Goal: Information Seeking & Learning: Learn about a topic

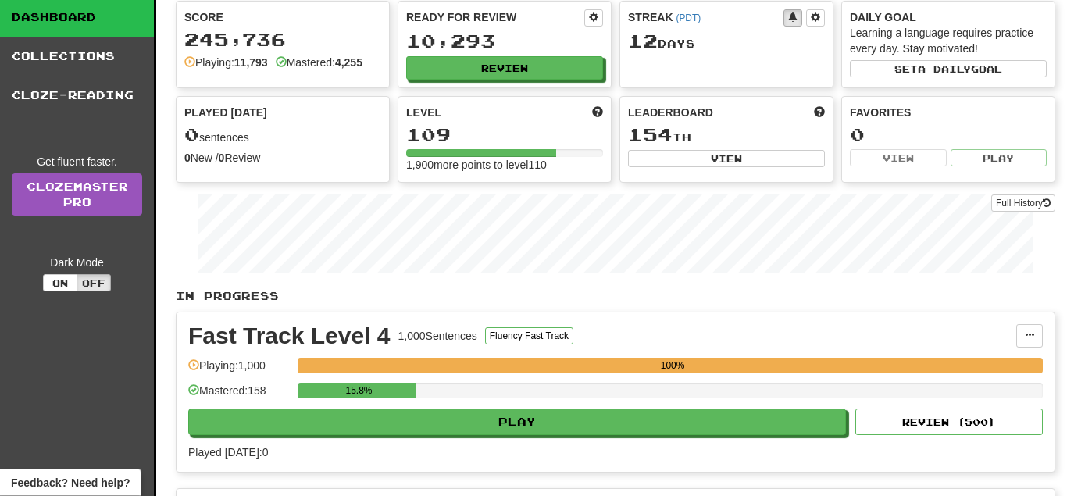
scroll to position [80, 0]
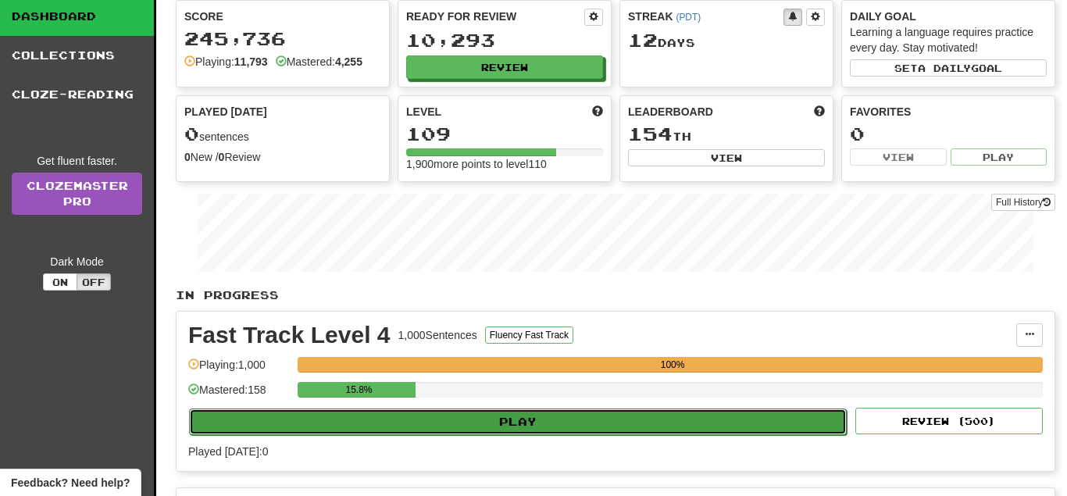
click at [536, 413] on button "Play" at bounding box center [517, 421] width 657 height 27
select select "**"
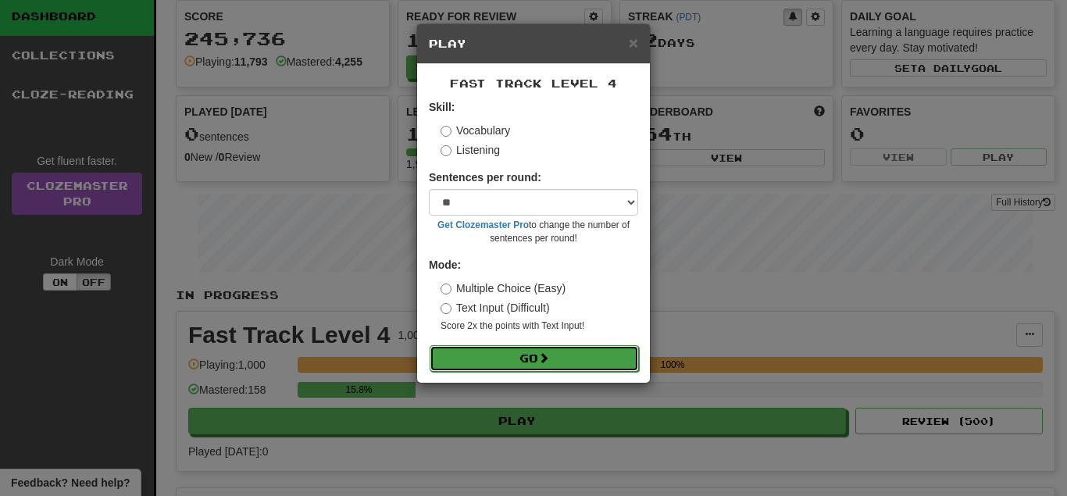
click at [536, 366] on button "Go" at bounding box center [533, 358] width 209 height 27
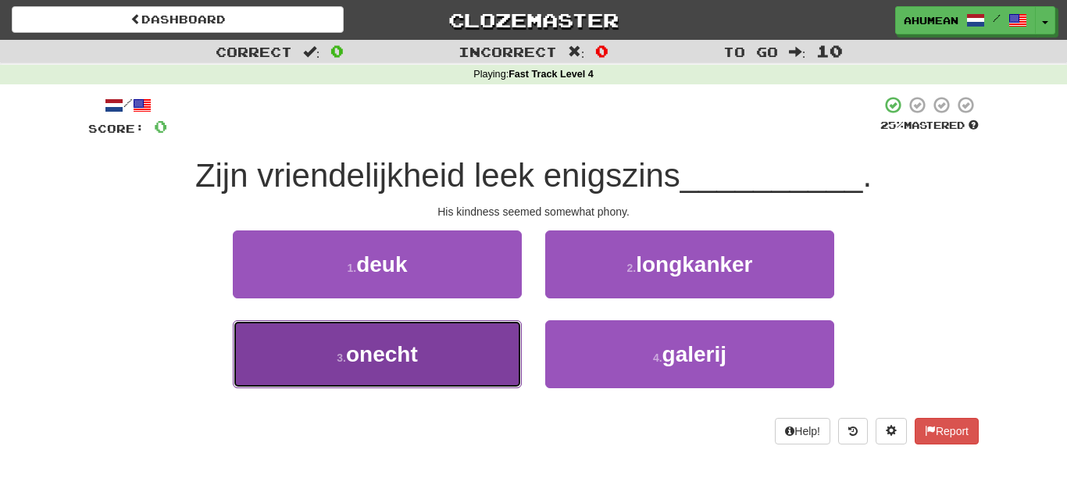
click at [313, 351] on button "3 . onecht" at bounding box center [377, 354] width 289 height 68
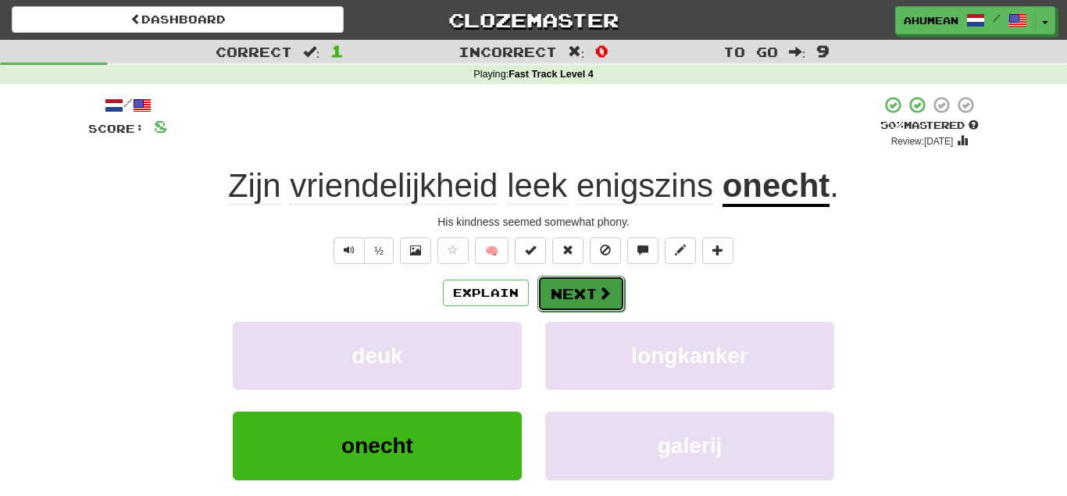
click at [554, 298] on button "Next" at bounding box center [580, 294] width 87 height 36
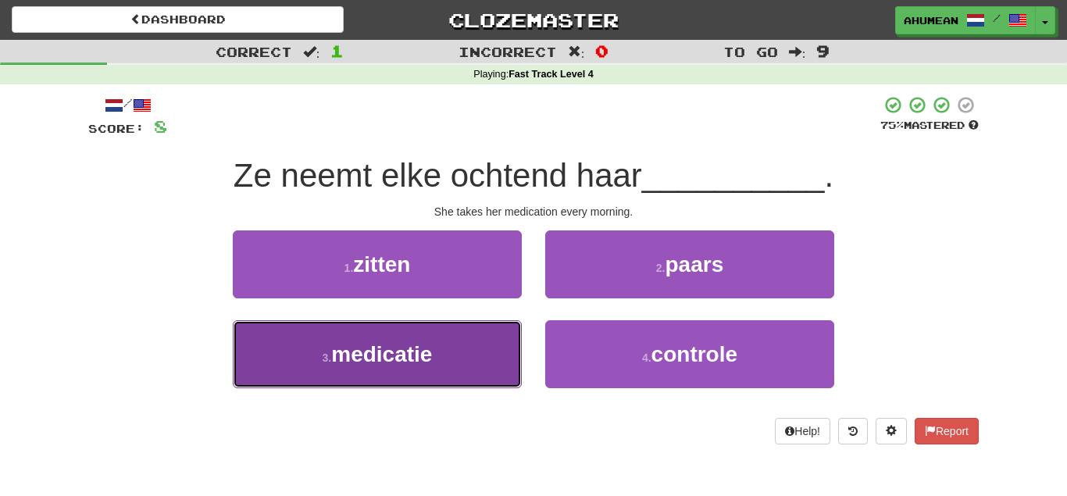
click at [430, 357] on span "medicatie" at bounding box center [381, 354] width 101 height 24
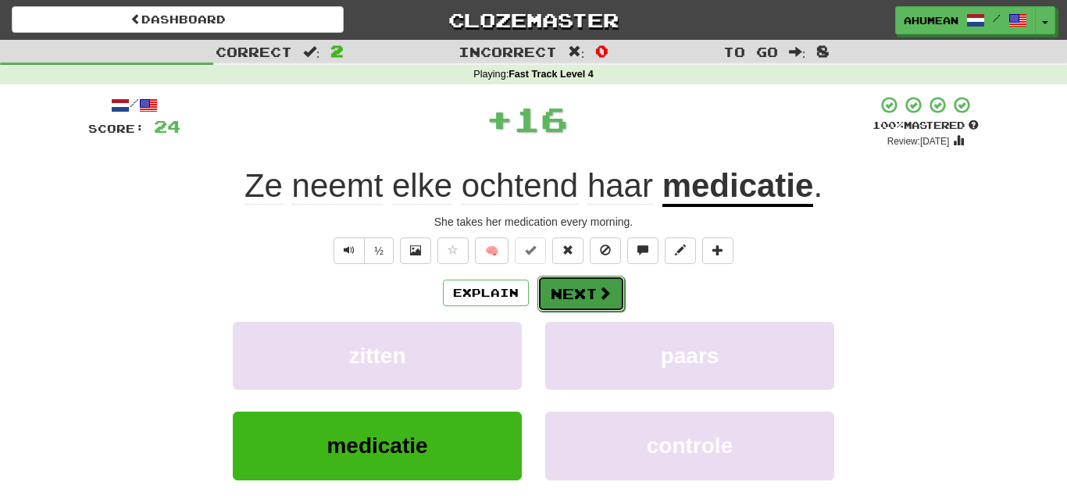
click at [601, 284] on button "Next" at bounding box center [580, 294] width 87 height 36
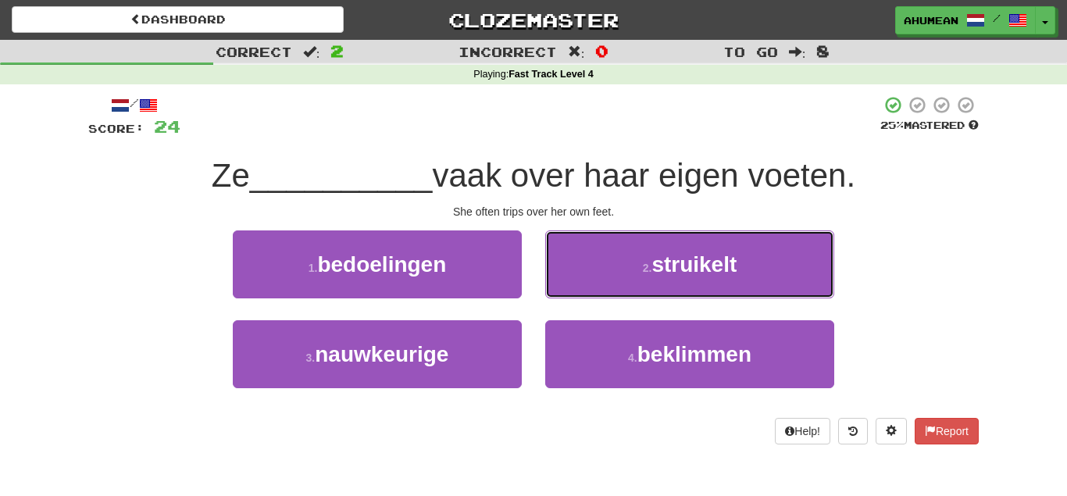
click at [601, 284] on button "2 . struikelt" at bounding box center [689, 264] width 289 height 68
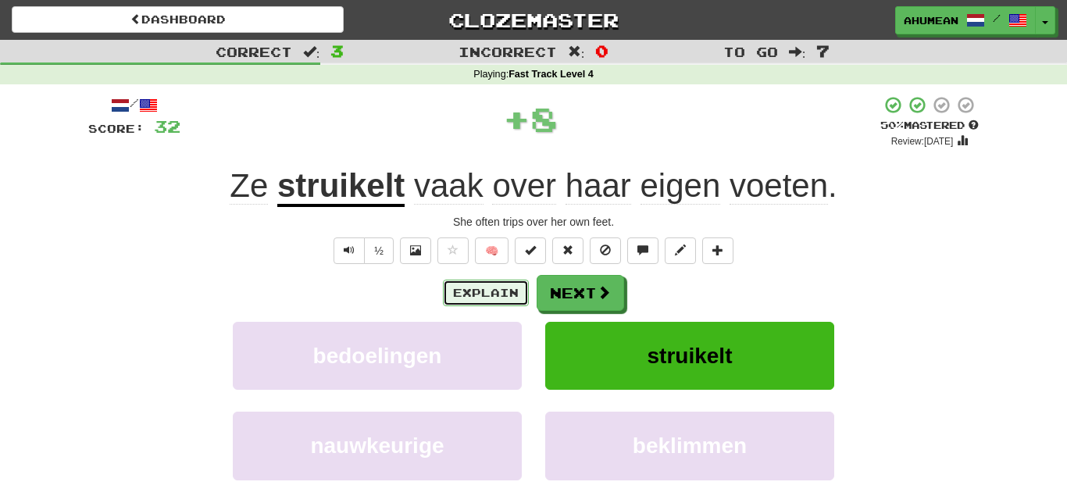
click at [483, 294] on button "Explain" at bounding box center [486, 293] width 86 height 27
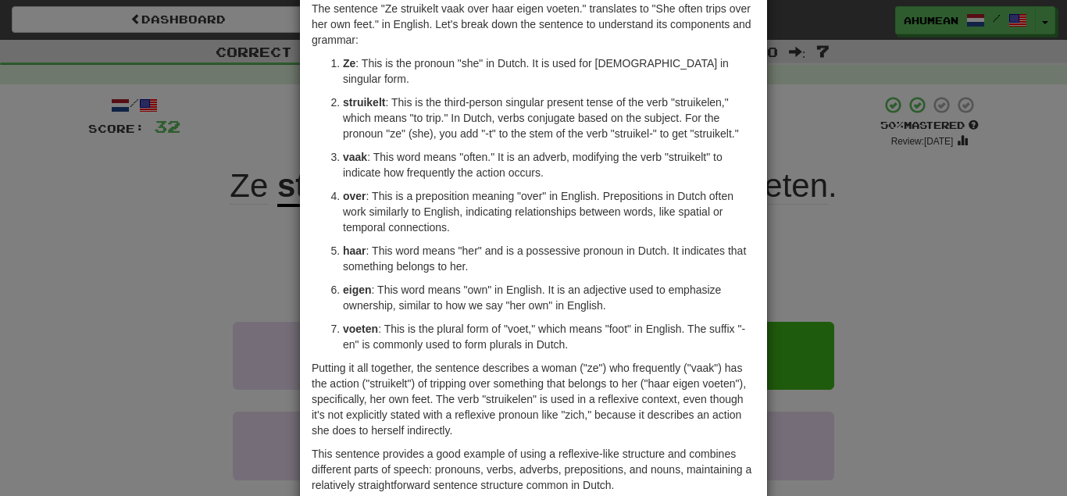
scroll to position [150, 0]
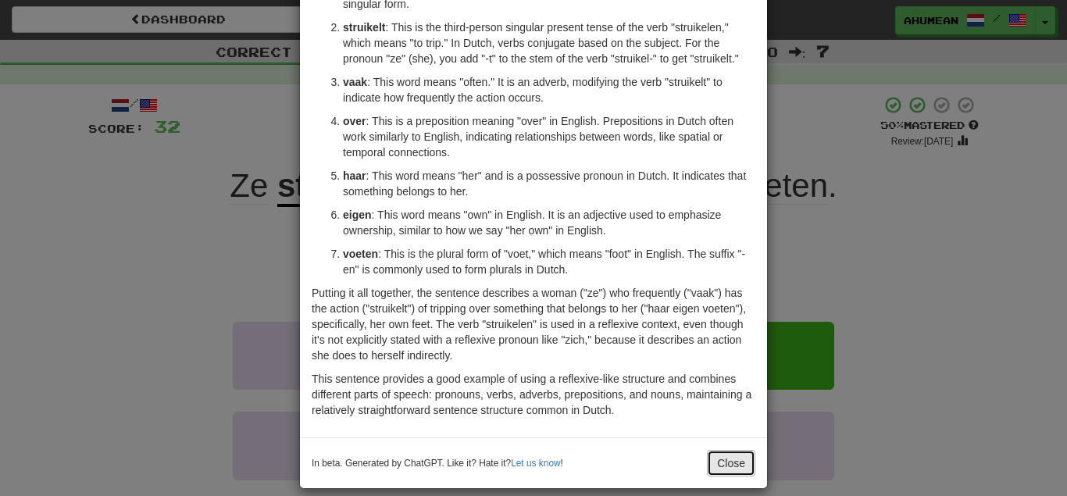
click at [716, 450] on button "Close" at bounding box center [731, 463] width 48 height 27
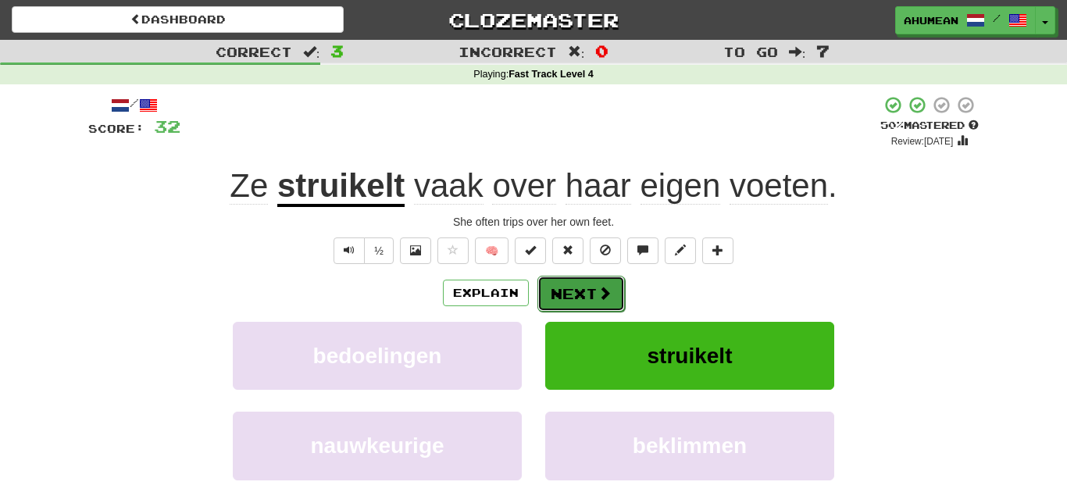
click at [621, 301] on button "Next" at bounding box center [580, 294] width 87 height 36
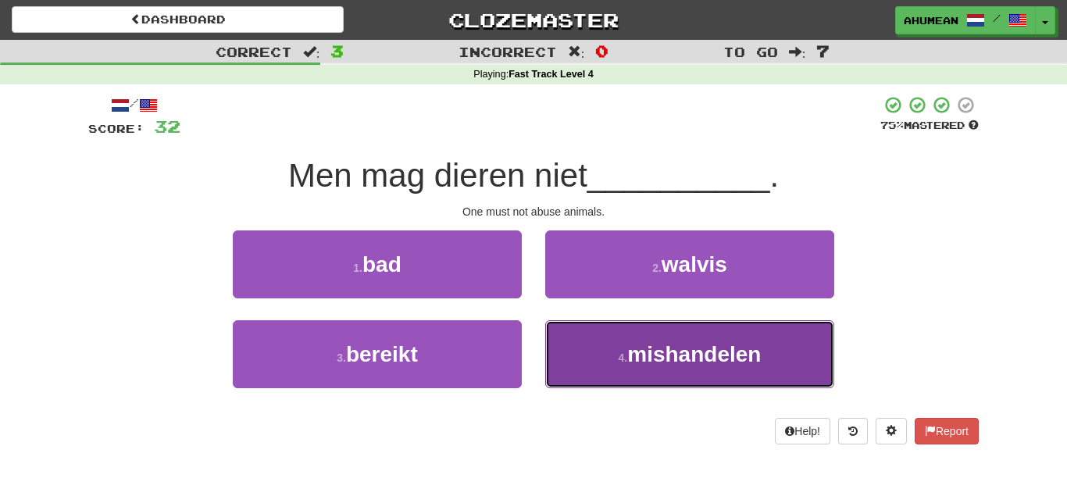
click at [761, 349] on span "mishandelen" at bounding box center [694, 354] width 134 height 24
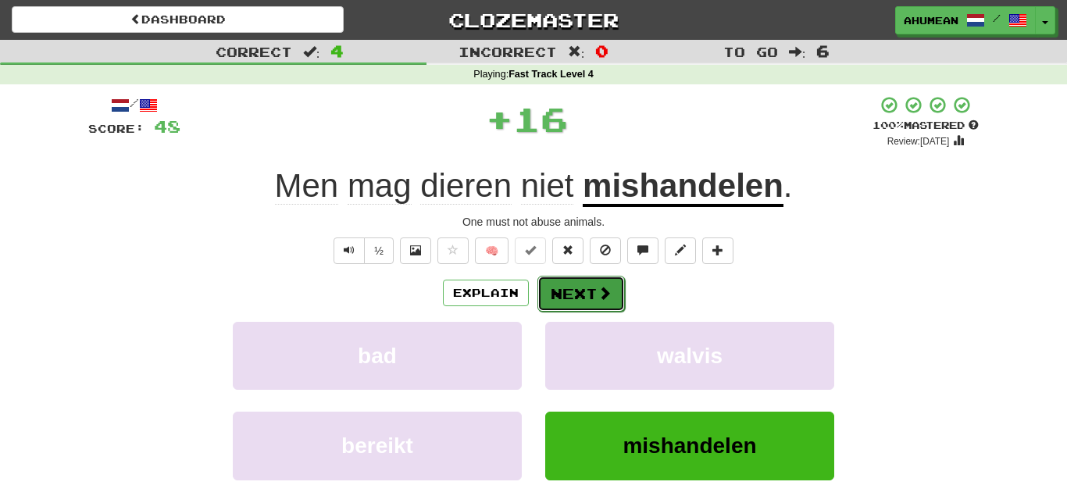
click at [582, 295] on button "Next" at bounding box center [580, 294] width 87 height 36
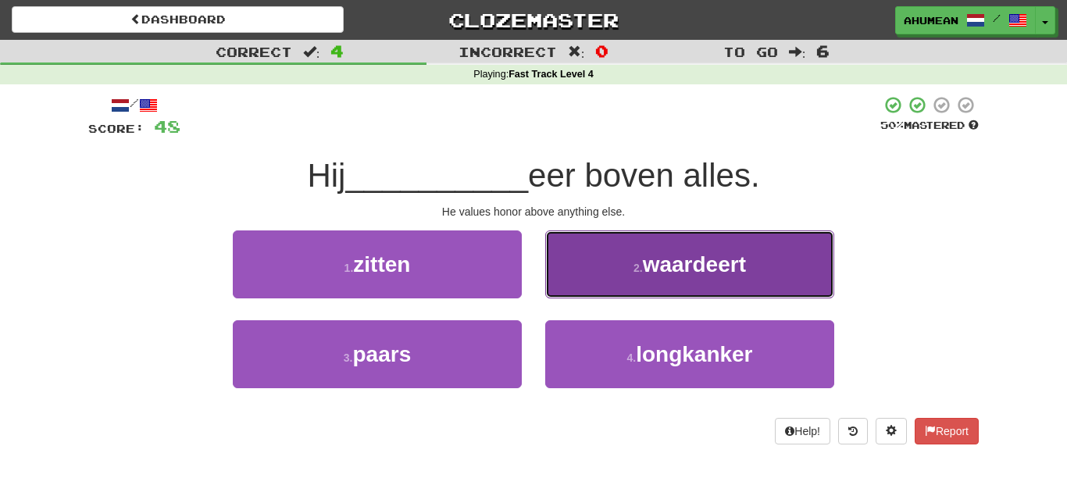
click at [756, 273] on button "2 . waardeert" at bounding box center [689, 264] width 289 height 68
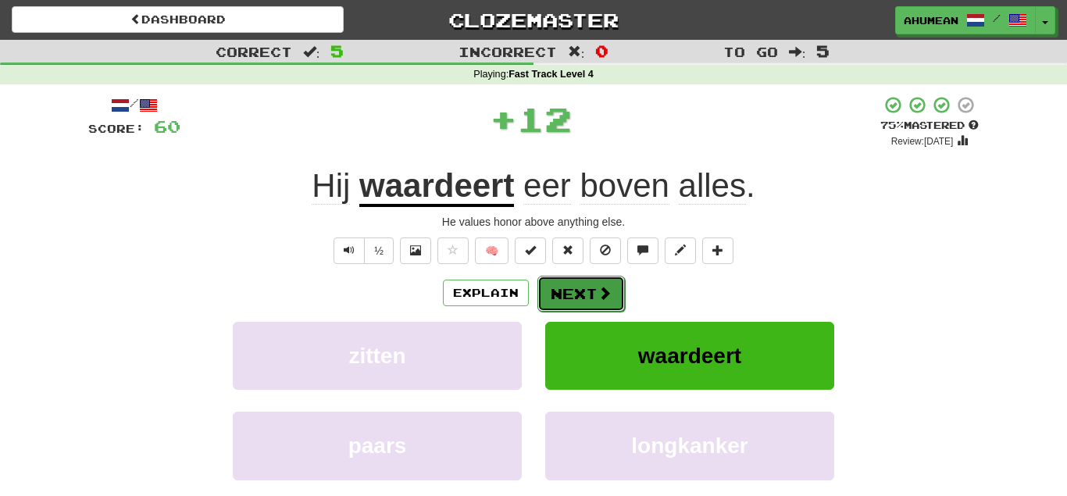
click at [598, 290] on span at bounding box center [604, 293] width 14 height 14
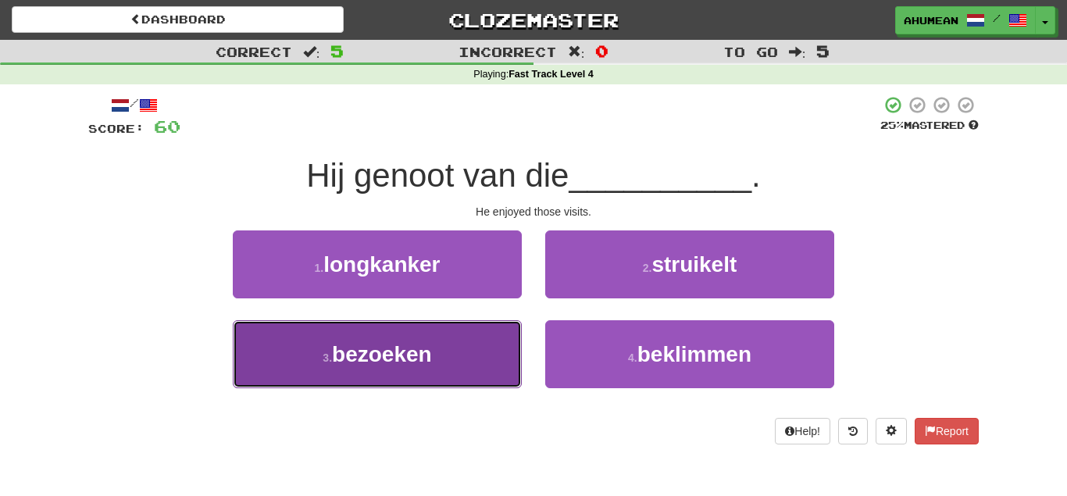
click at [429, 353] on span "bezoeken" at bounding box center [382, 354] width 100 height 24
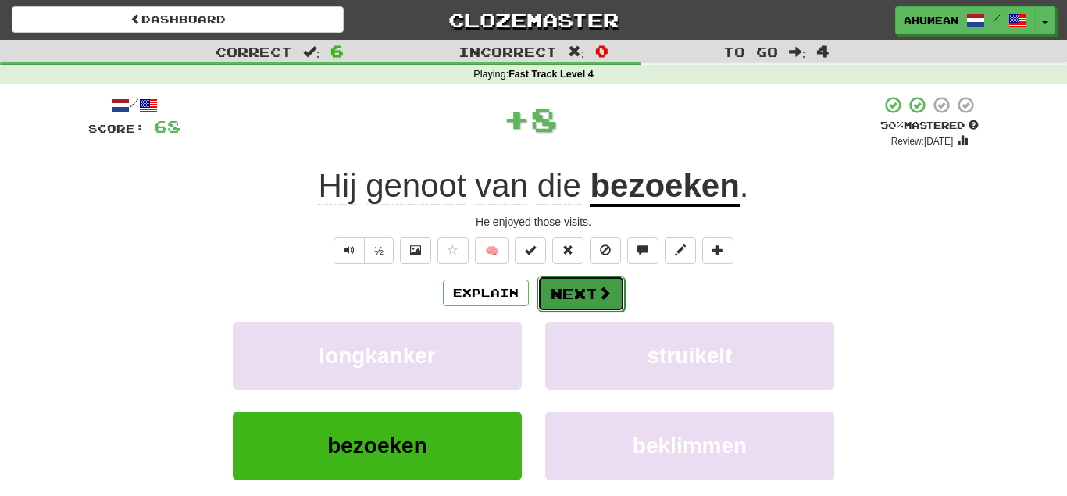
click at [547, 287] on button "Next" at bounding box center [580, 294] width 87 height 36
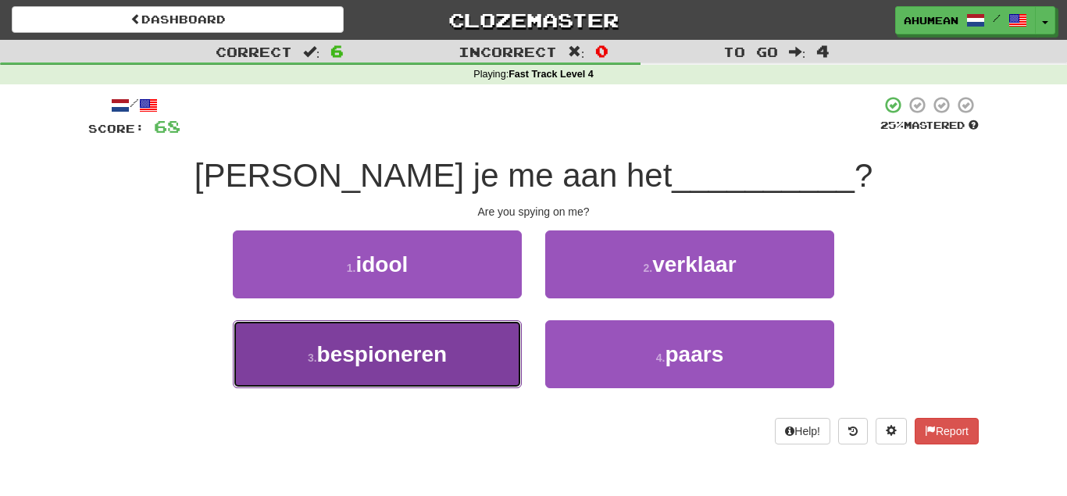
click at [475, 334] on button "3 . bespioneren" at bounding box center [377, 354] width 289 height 68
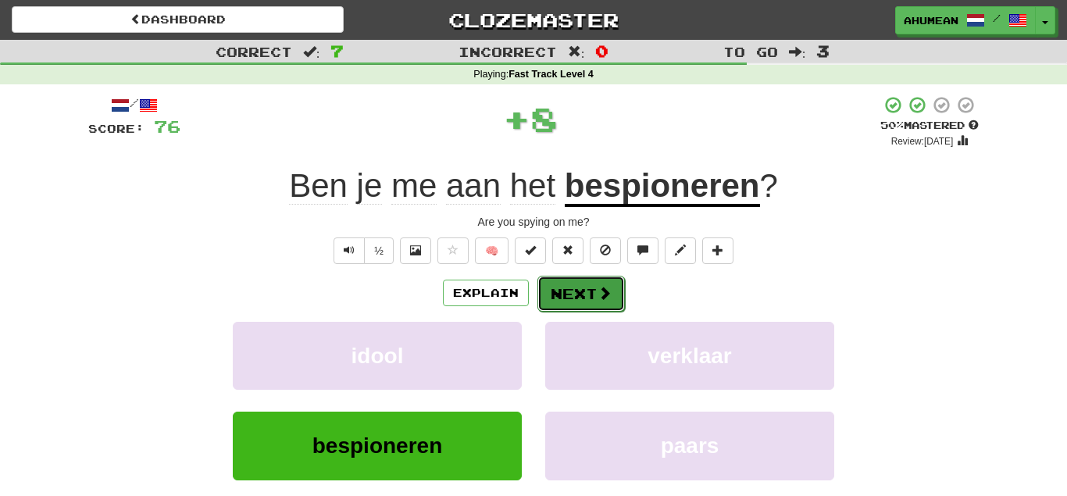
click at [554, 296] on button "Next" at bounding box center [580, 294] width 87 height 36
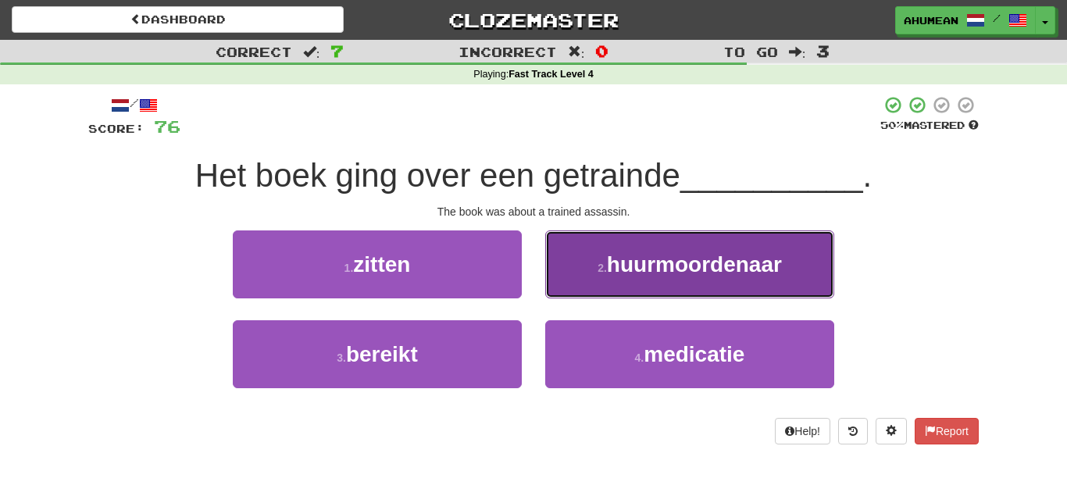
click at [580, 280] on button "2 . huurmoordenaar" at bounding box center [689, 264] width 289 height 68
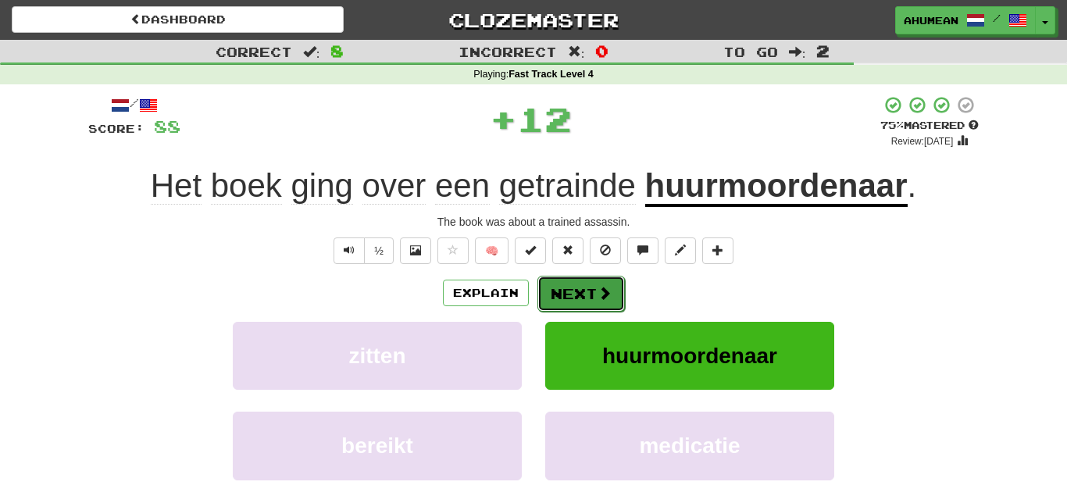
click at [575, 284] on button "Next" at bounding box center [580, 294] width 87 height 36
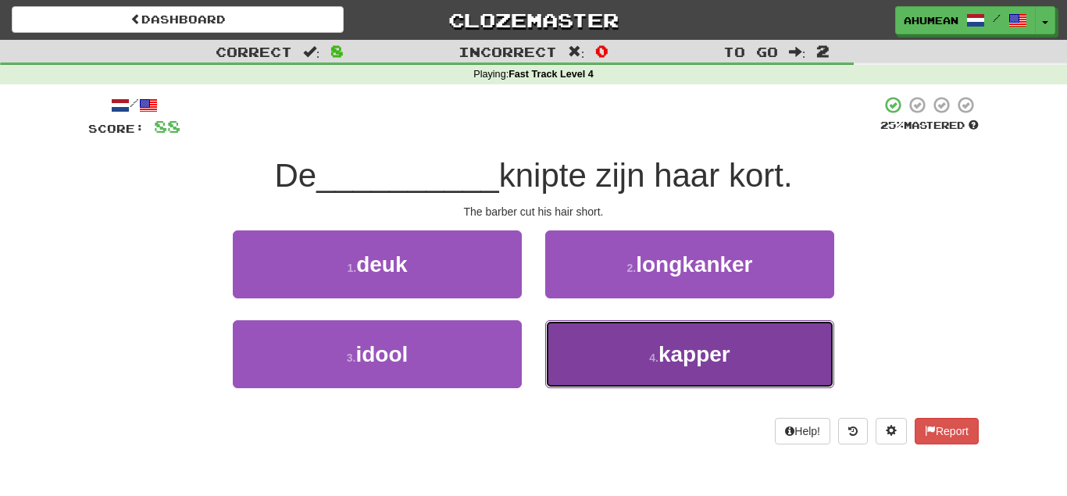
click at [618, 346] on button "4 . kapper" at bounding box center [689, 354] width 289 height 68
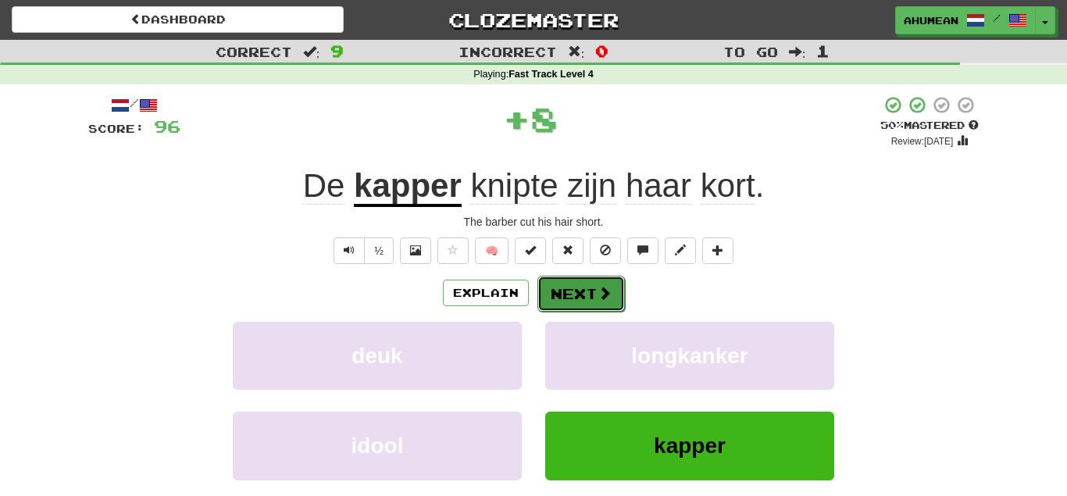
click at [597, 308] on button "Next" at bounding box center [580, 294] width 87 height 36
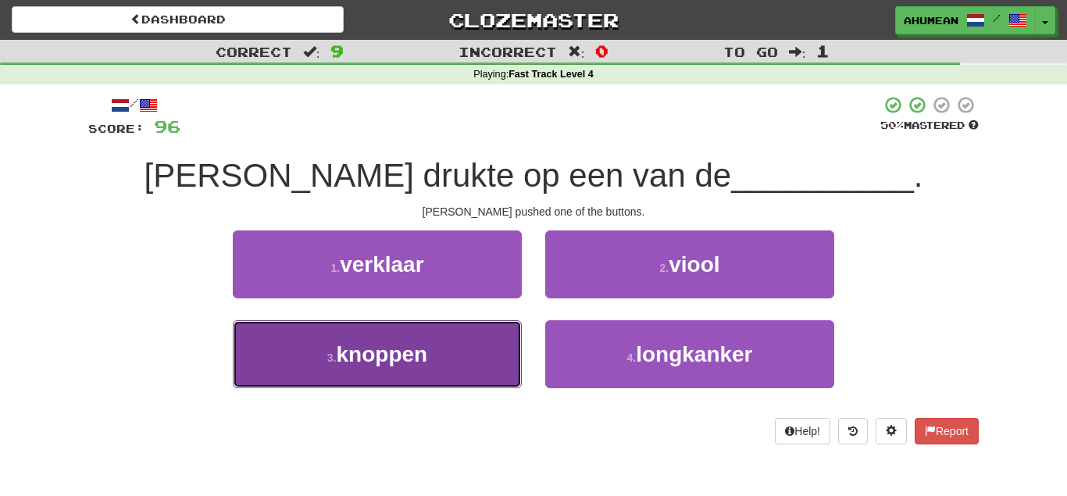
click at [430, 364] on button "3 . knoppen" at bounding box center [377, 354] width 289 height 68
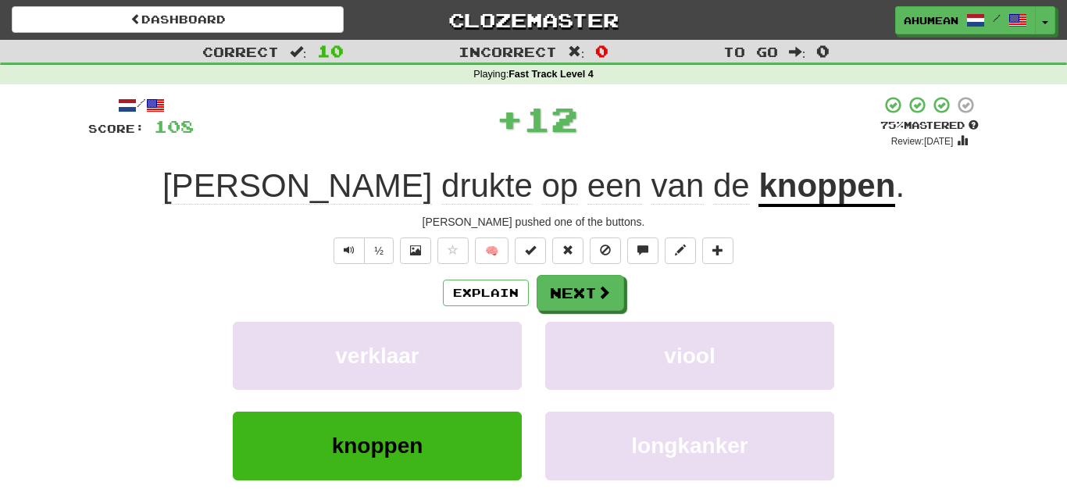
click at [558, 312] on div "Explain Next verklaar viool knoppen longkanker Learn more: verklaar viool knopp…" at bounding box center [533, 400] width 890 height 251
click at [558, 309] on button "Next" at bounding box center [580, 294] width 87 height 36
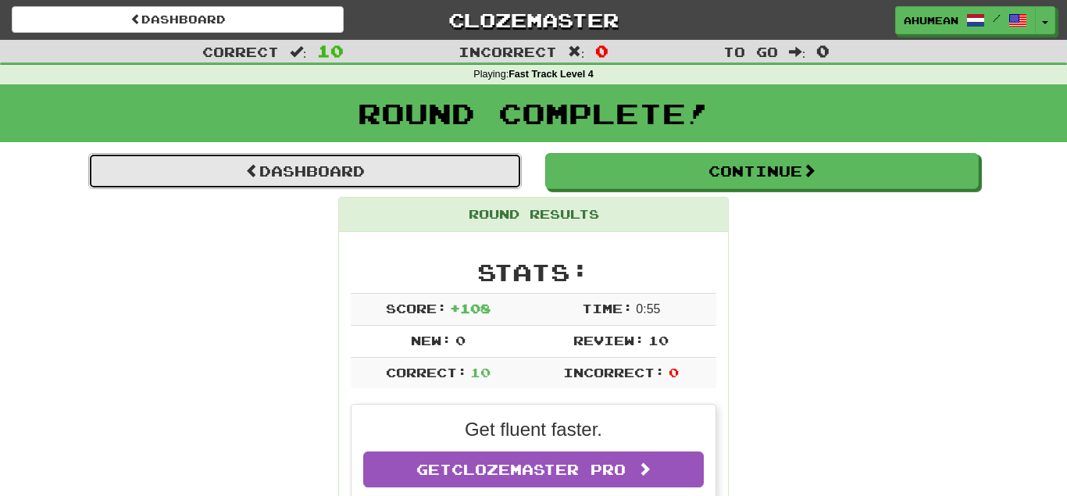
click at [383, 183] on link "Dashboard" at bounding box center [304, 171] width 433 height 36
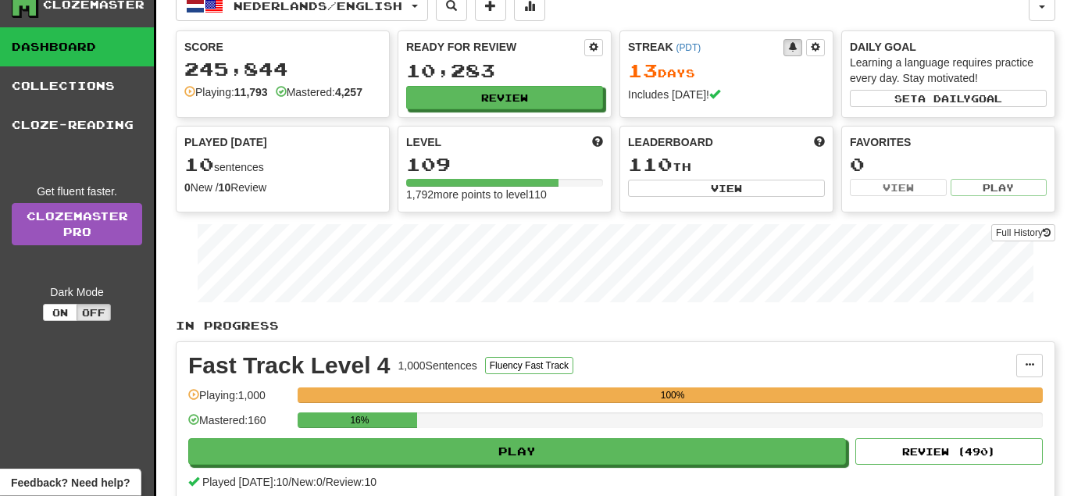
scroll to position [80, 0]
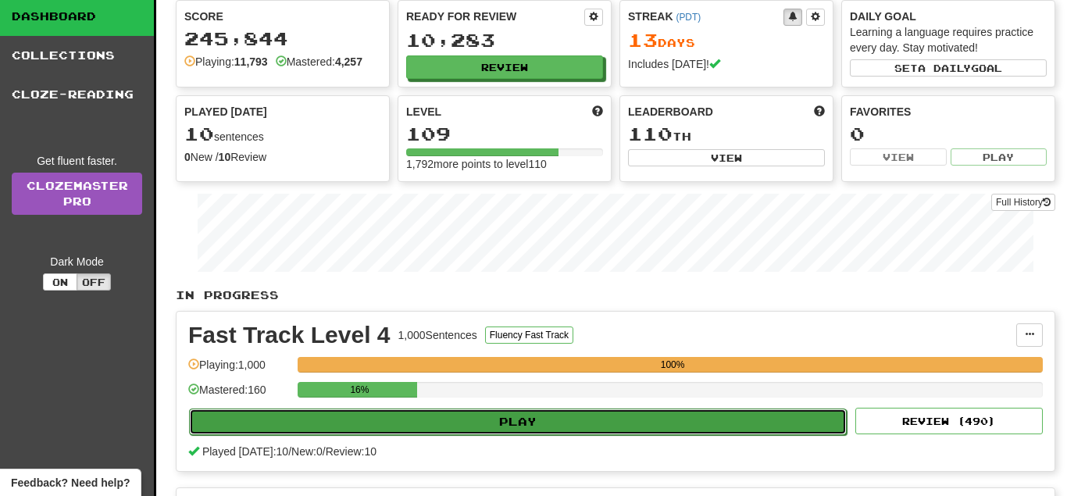
click at [490, 408] on button "Play" at bounding box center [517, 421] width 657 height 27
select select "**"
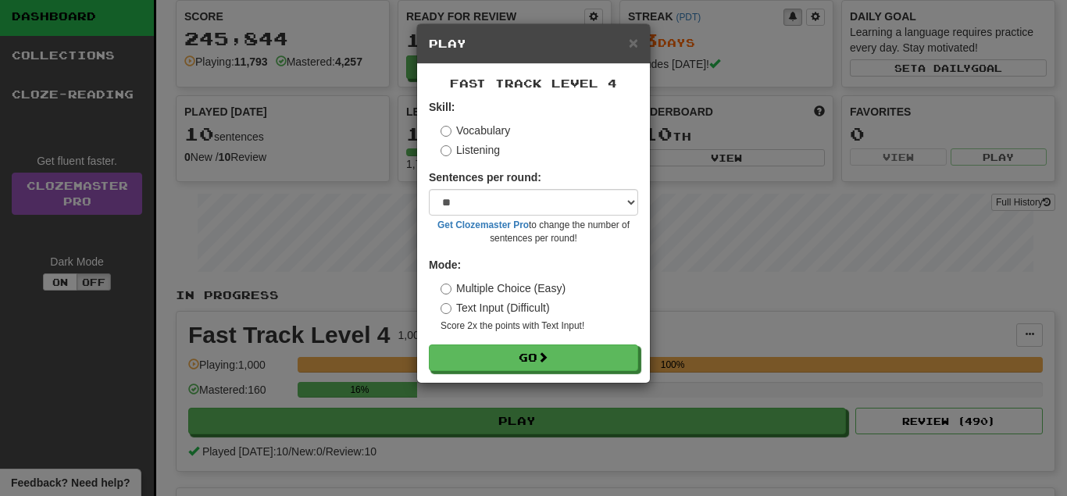
click at [480, 149] on label "Listening" at bounding box center [469, 150] width 59 height 16
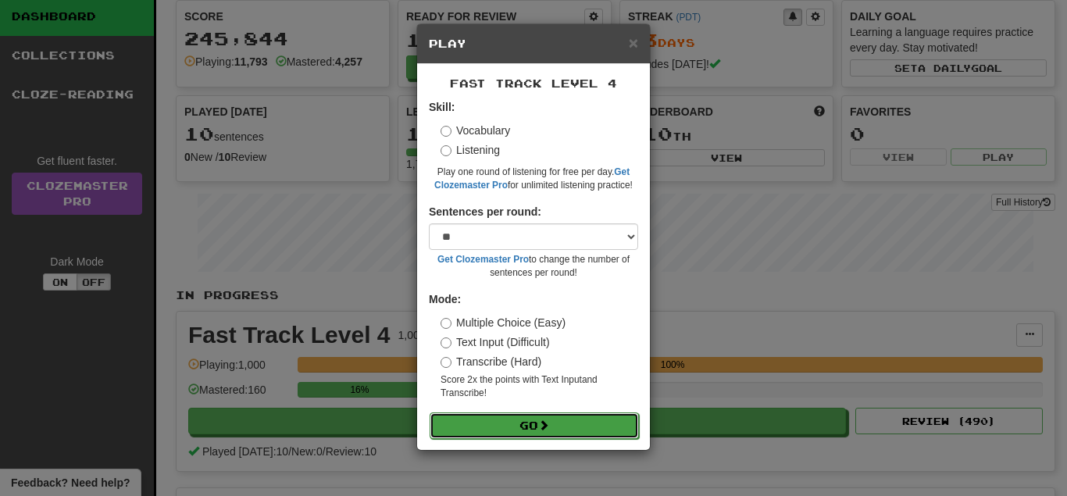
click at [499, 426] on button "Go" at bounding box center [533, 425] width 209 height 27
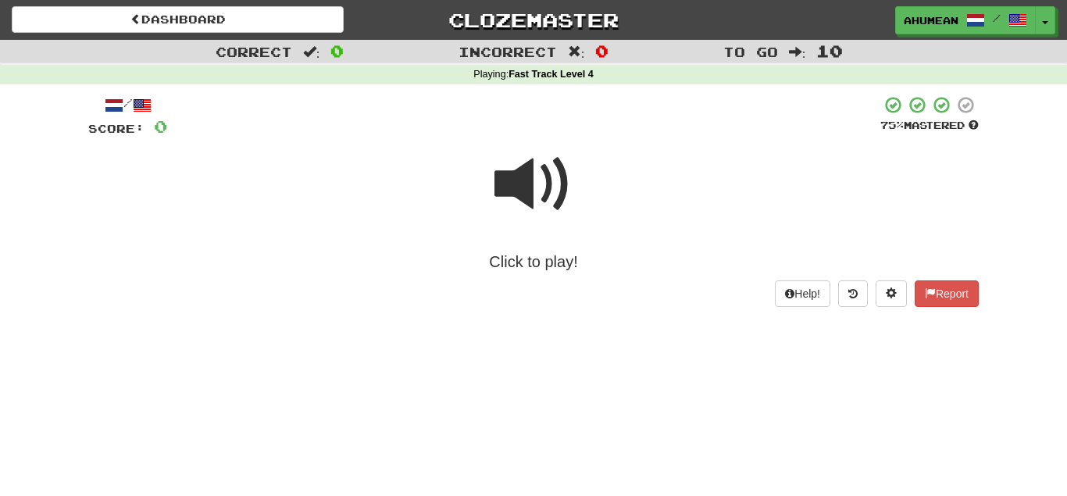
click at [509, 197] on span at bounding box center [533, 184] width 78 height 78
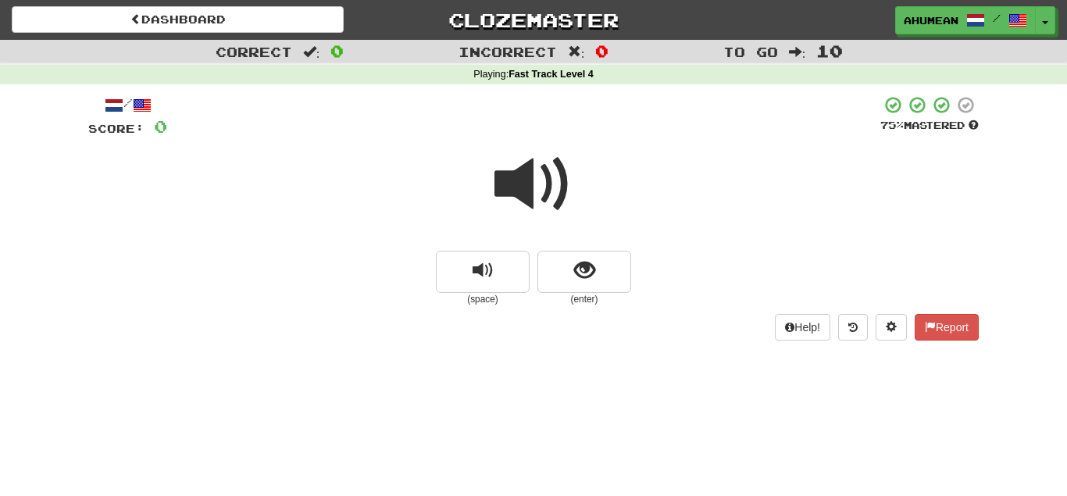
click at [542, 196] on span at bounding box center [533, 184] width 78 height 78
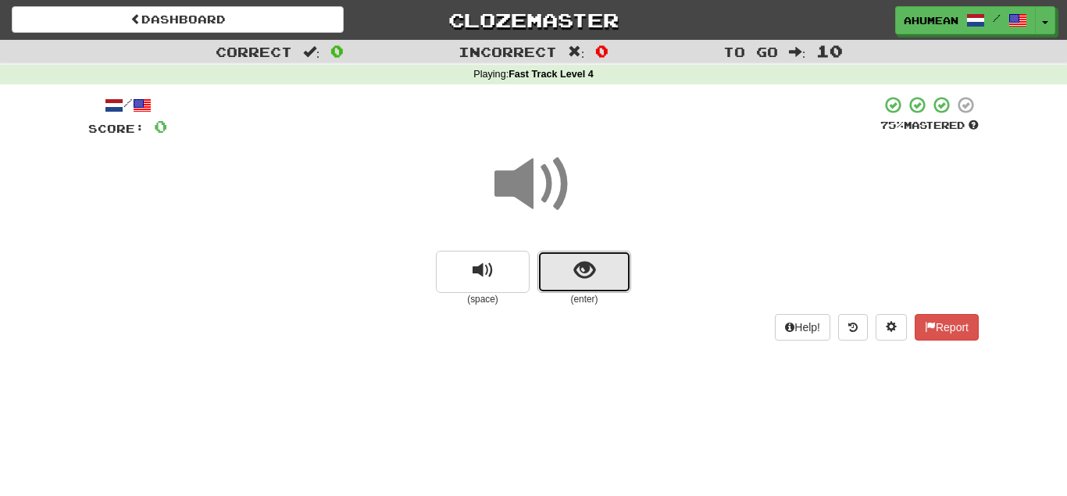
click at [620, 292] on button "show sentence" at bounding box center [584, 272] width 94 height 42
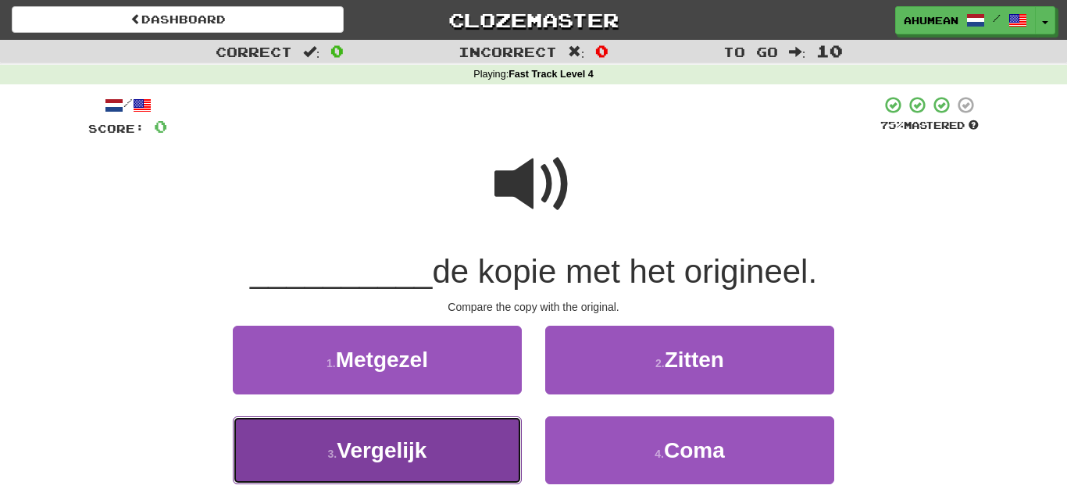
click at [451, 429] on button "3 . Vergelijk" at bounding box center [377, 450] width 289 height 68
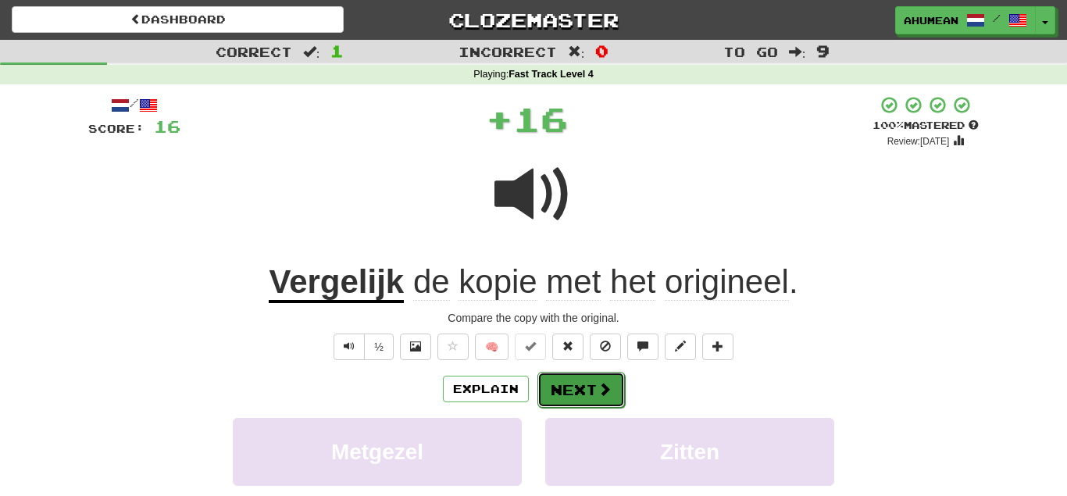
click at [564, 377] on button "Next" at bounding box center [580, 390] width 87 height 36
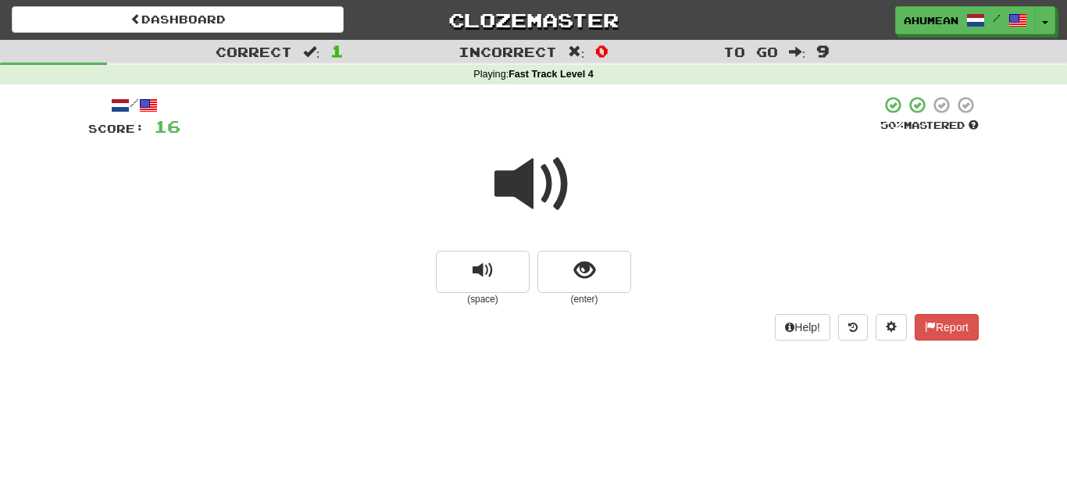
click at [514, 176] on span at bounding box center [533, 184] width 78 height 78
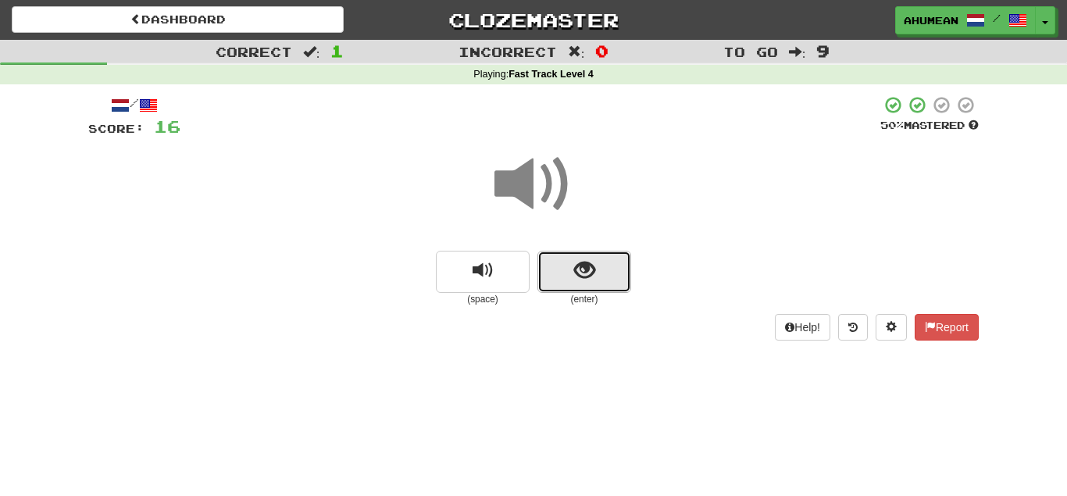
click at [569, 272] on button "show sentence" at bounding box center [584, 272] width 94 height 42
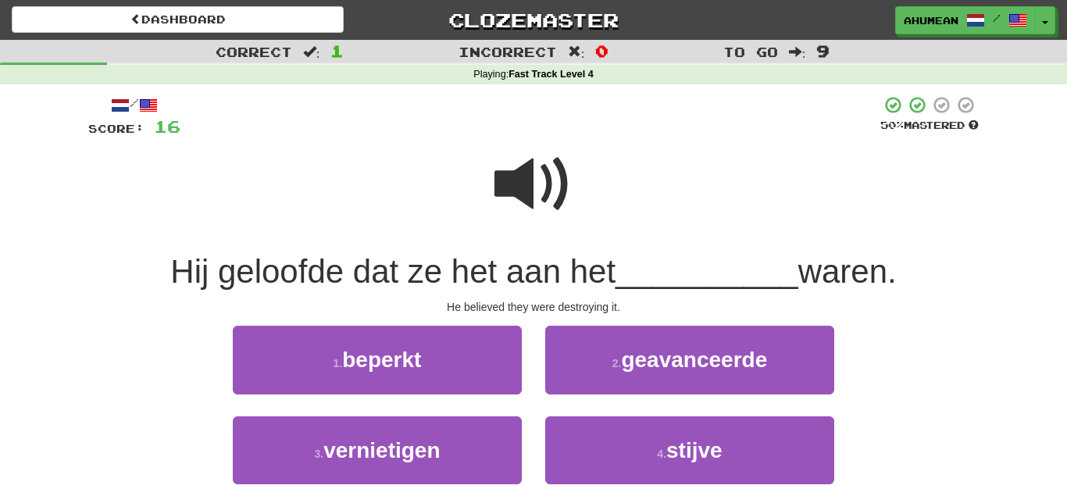
click at [540, 198] on span at bounding box center [533, 184] width 78 height 78
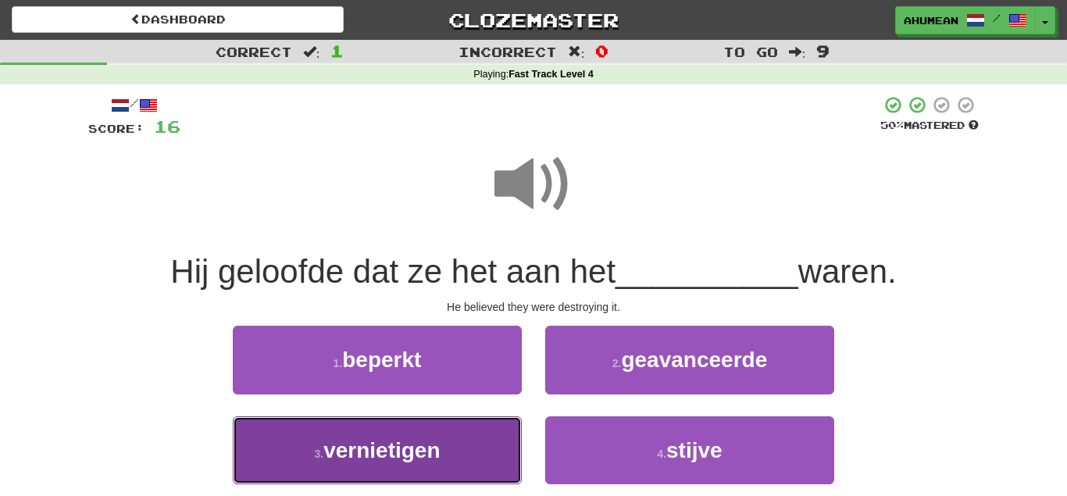
click at [436, 430] on button "3 . vernietigen" at bounding box center [377, 450] width 289 height 68
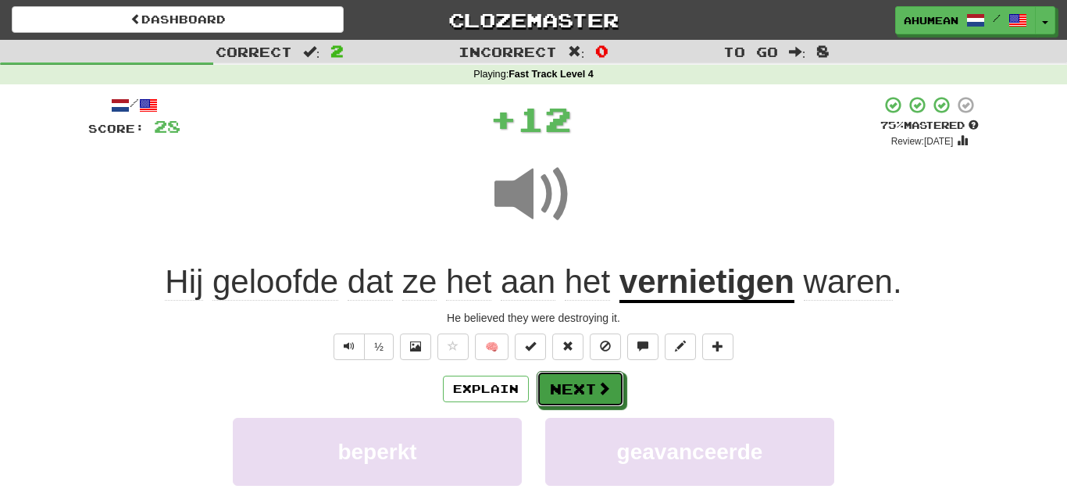
click at [602, 371] on button "Next" at bounding box center [579, 389] width 87 height 36
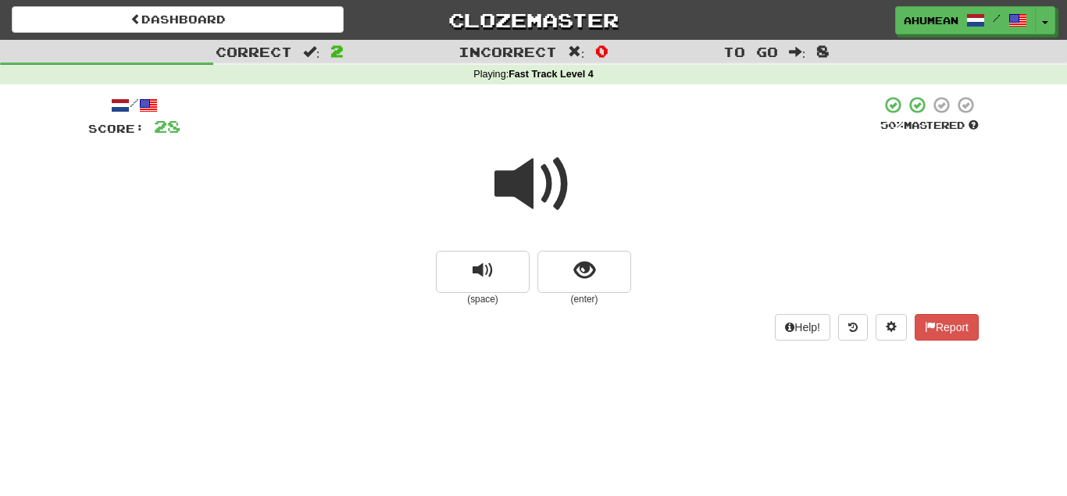
click at [505, 200] on span at bounding box center [533, 184] width 78 height 78
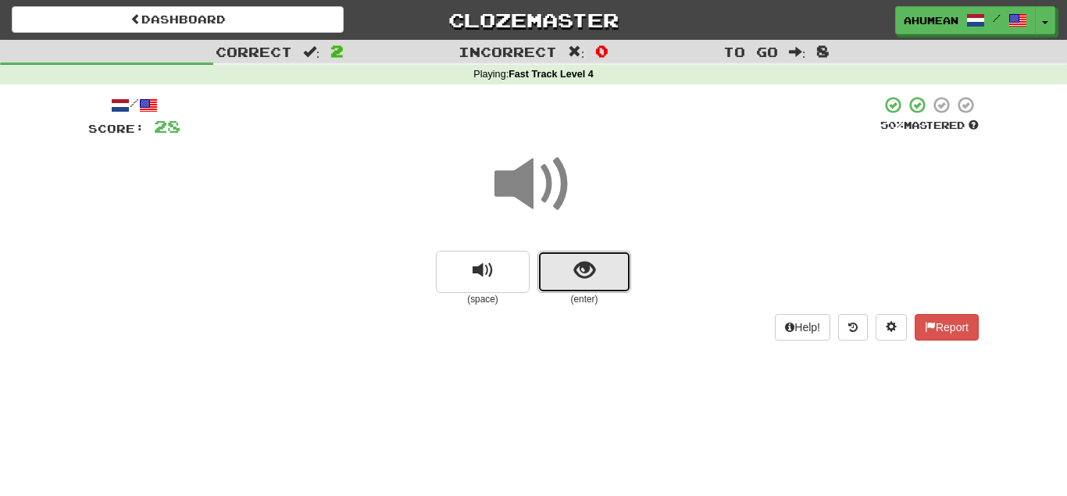
click at [579, 265] on span "show sentence" at bounding box center [584, 270] width 21 height 21
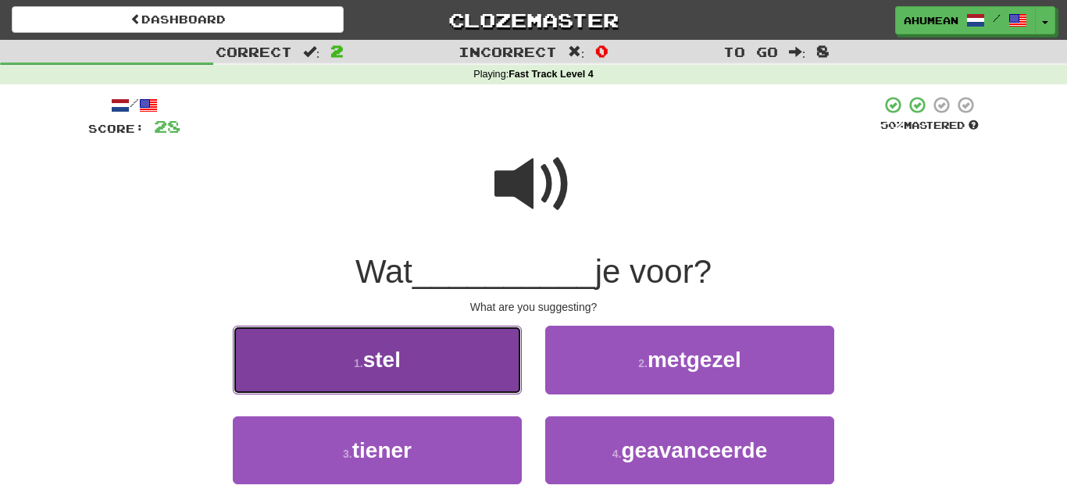
click at [457, 360] on button "1 . stel" at bounding box center [377, 360] width 289 height 68
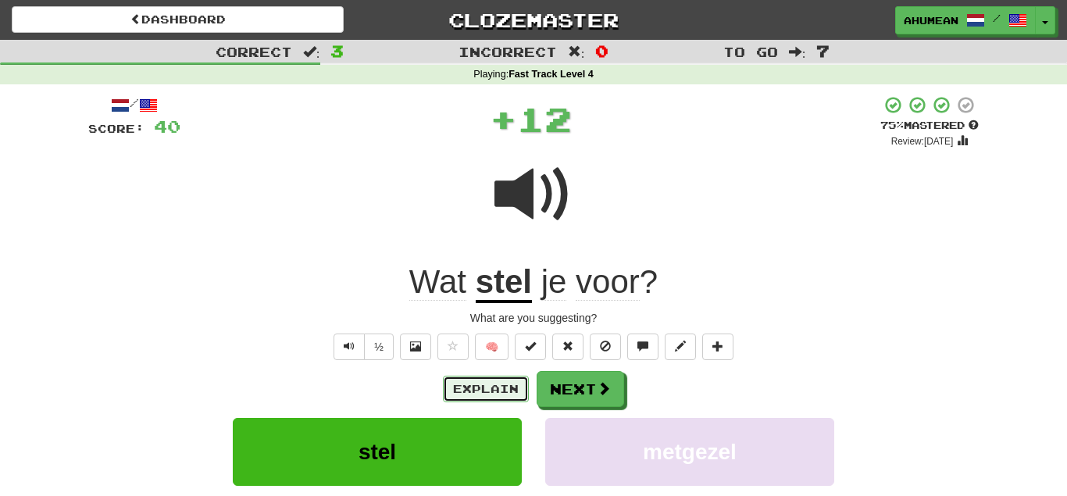
click at [475, 380] on button "Explain" at bounding box center [486, 389] width 86 height 27
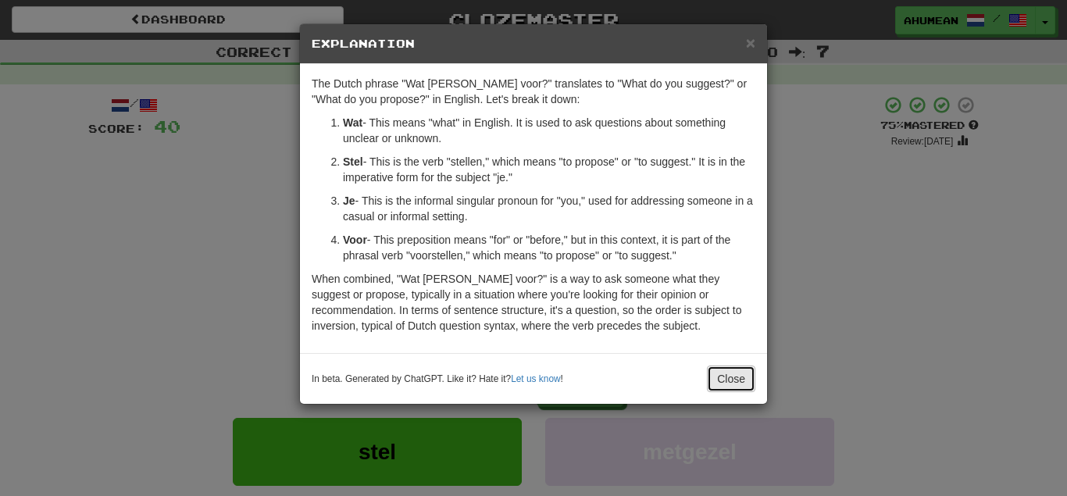
click at [711, 369] on button "Close" at bounding box center [731, 378] width 48 height 27
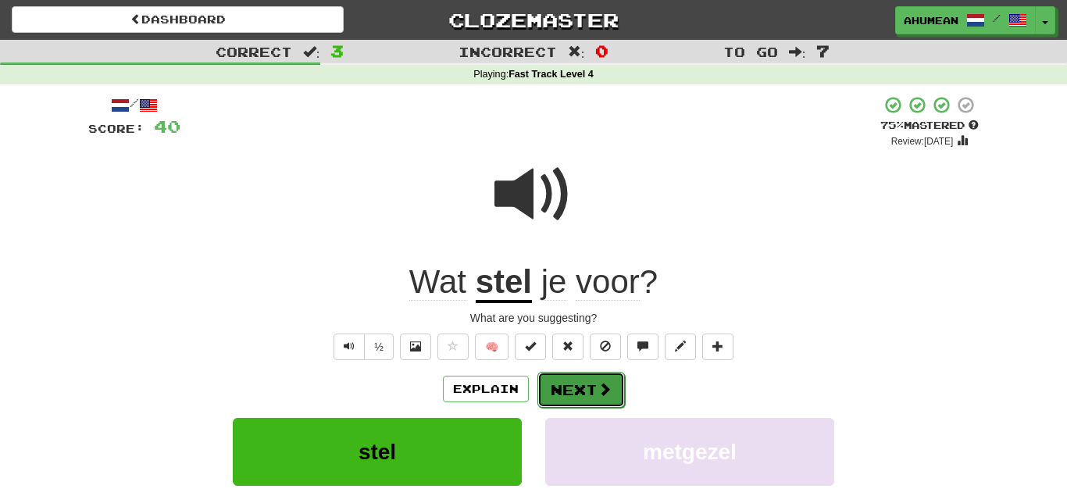
click at [580, 392] on button "Next" at bounding box center [580, 390] width 87 height 36
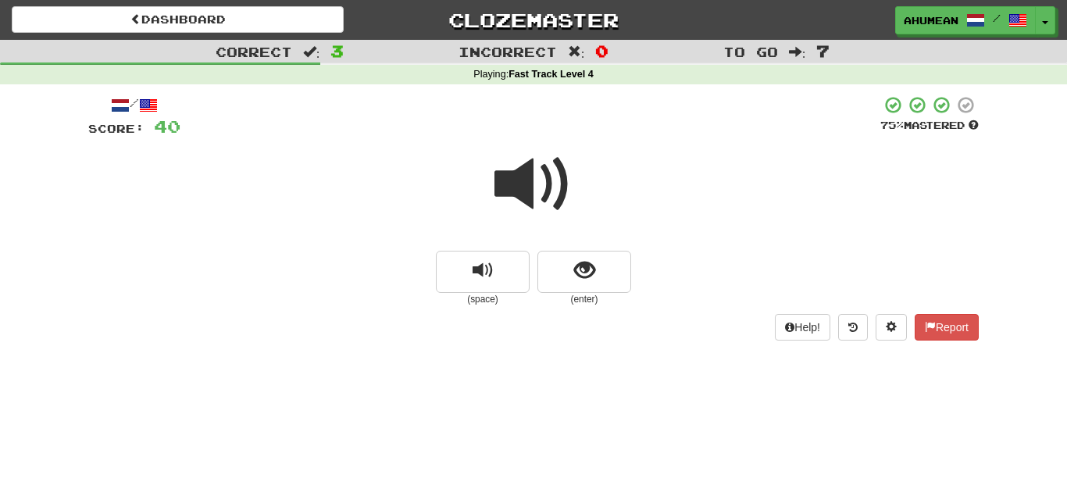
click at [520, 207] on span at bounding box center [533, 184] width 78 height 78
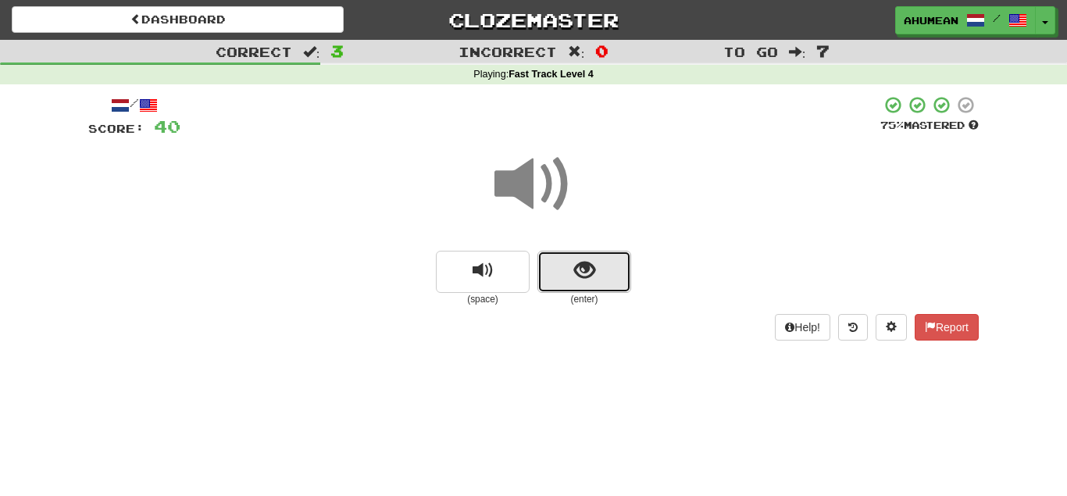
click at [554, 260] on button "show sentence" at bounding box center [584, 272] width 94 height 42
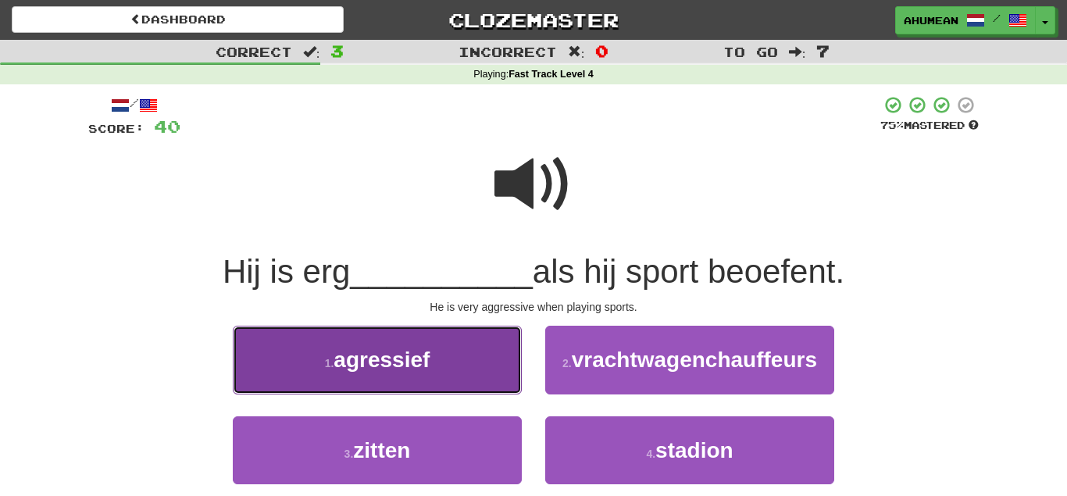
click at [480, 352] on button "1 . agressief" at bounding box center [377, 360] width 289 height 68
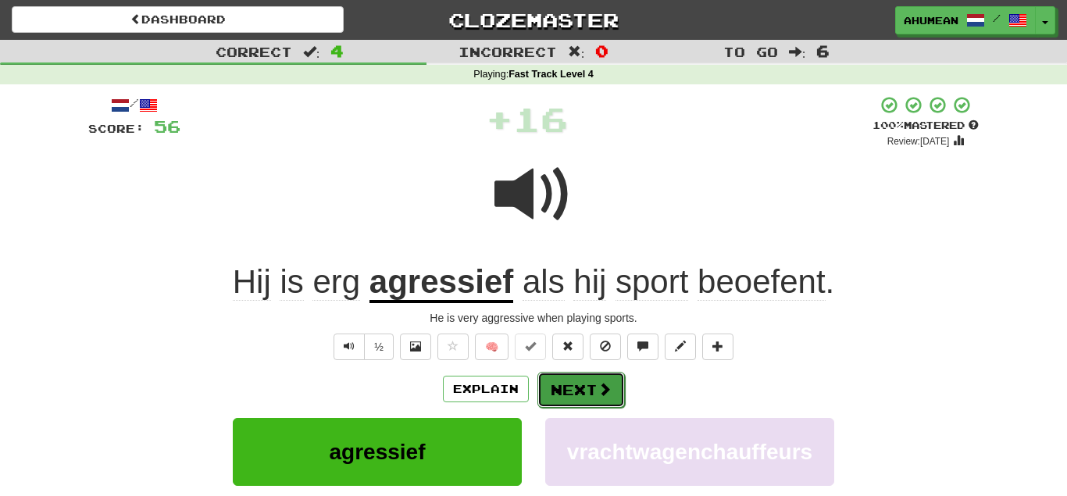
click at [583, 384] on button "Next" at bounding box center [580, 390] width 87 height 36
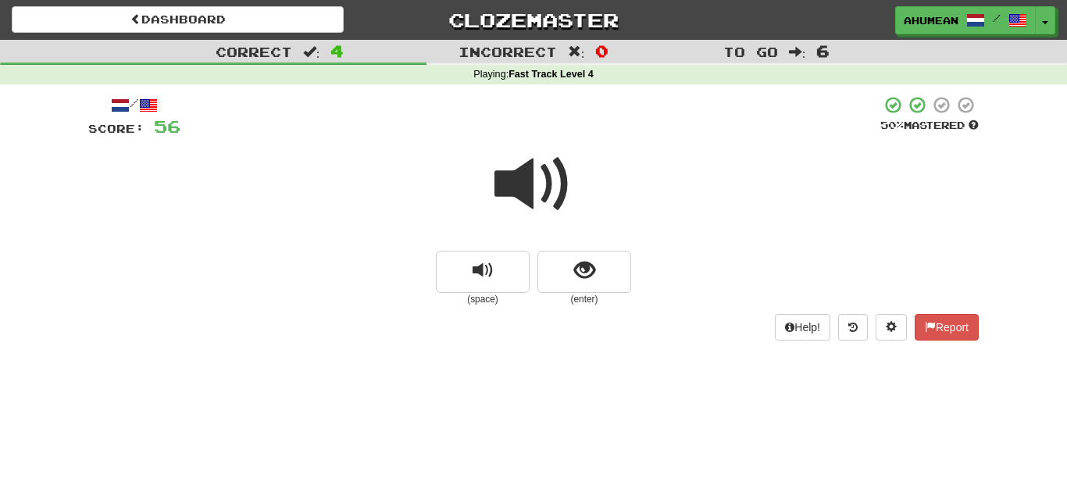
click at [529, 194] on span at bounding box center [533, 184] width 78 height 78
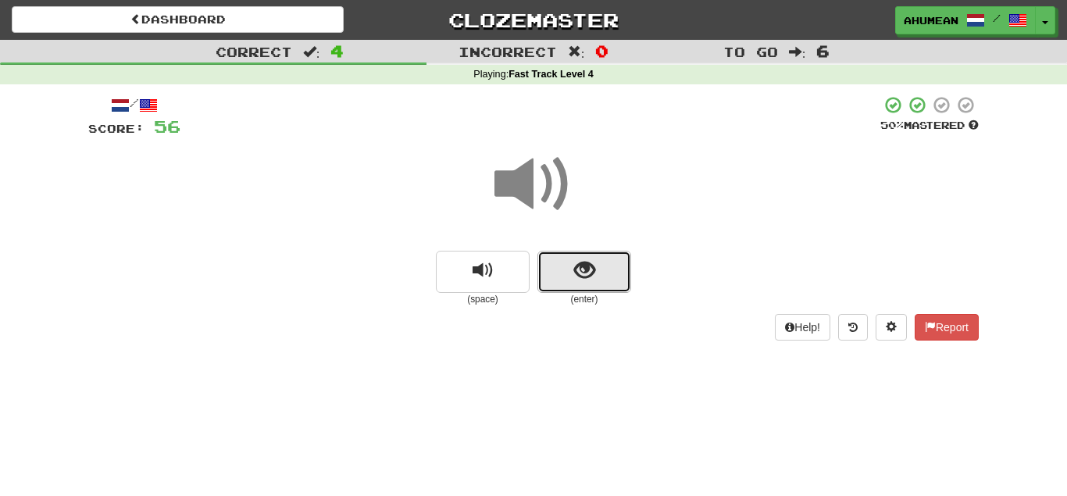
click at [607, 260] on button "show sentence" at bounding box center [584, 272] width 94 height 42
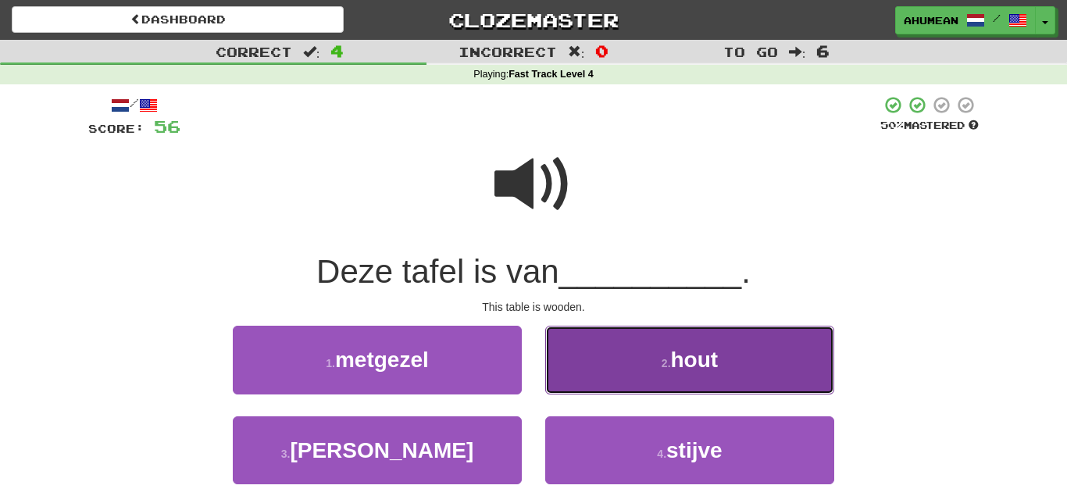
click at [647, 352] on button "2 . hout" at bounding box center [689, 360] width 289 height 68
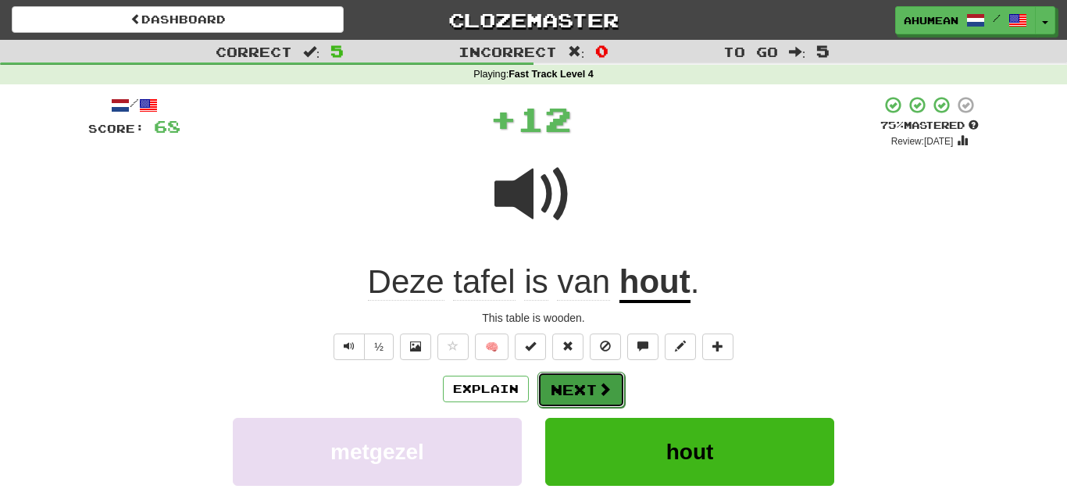
click at [621, 401] on button "Next" at bounding box center [580, 390] width 87 height 36
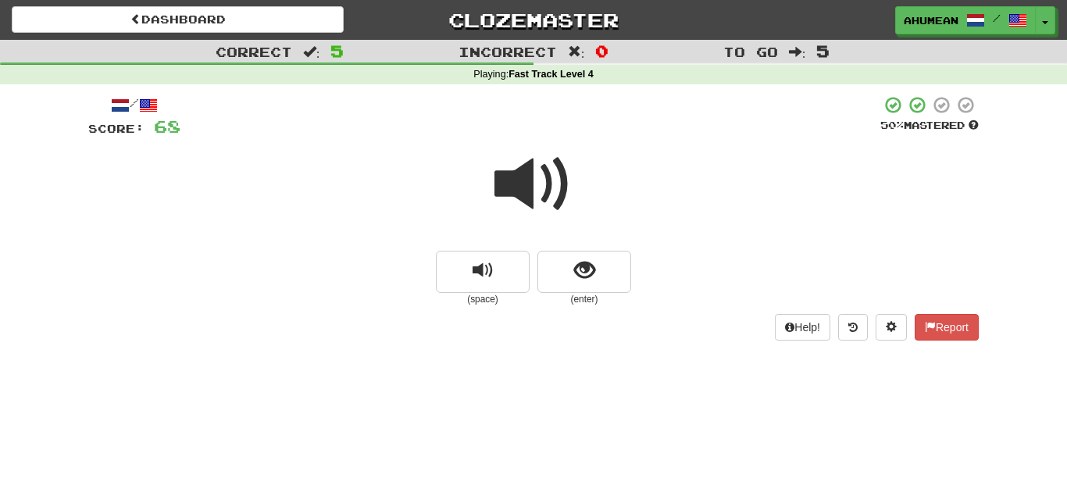
click at [522, 194] on span at bounding box center [533, 184] width 78 height 78
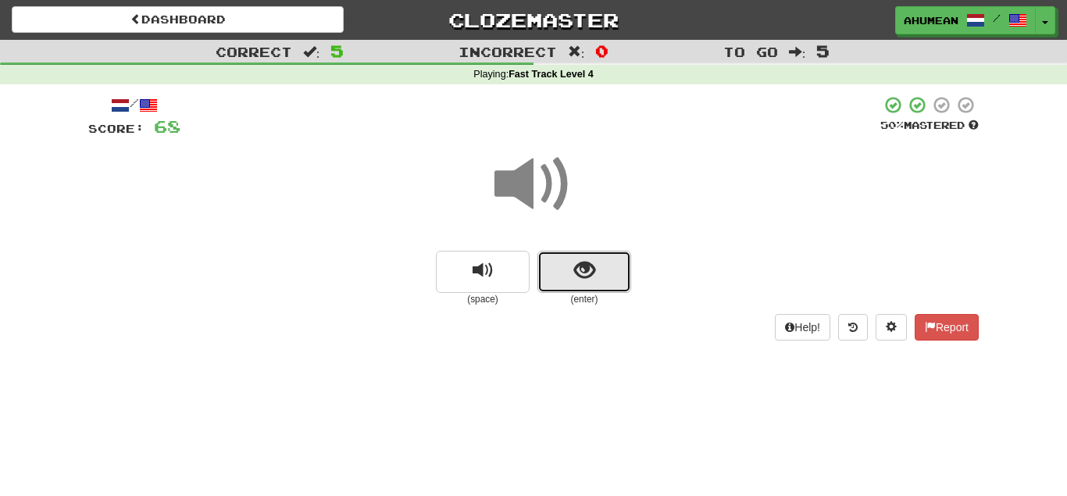
click at [580, 260] on span "show sentence" at bounding box center [584, 270] width 21 height 21
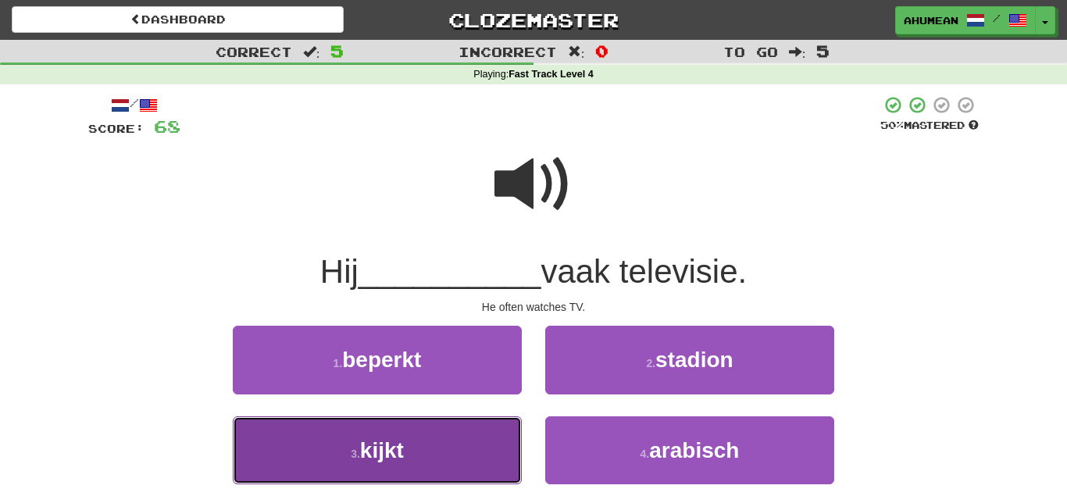
click at [397, 438] on button "3 . kijkt" at bounding box center [377, 450] width 289 height 68
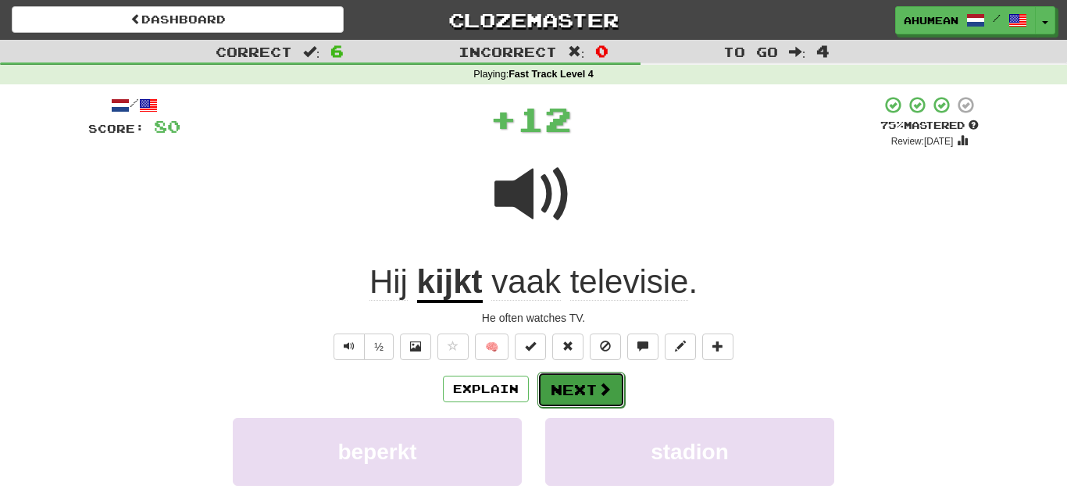
click at [553, 383] on button "Next" at bounding box center [580, 390] width 87 height 36
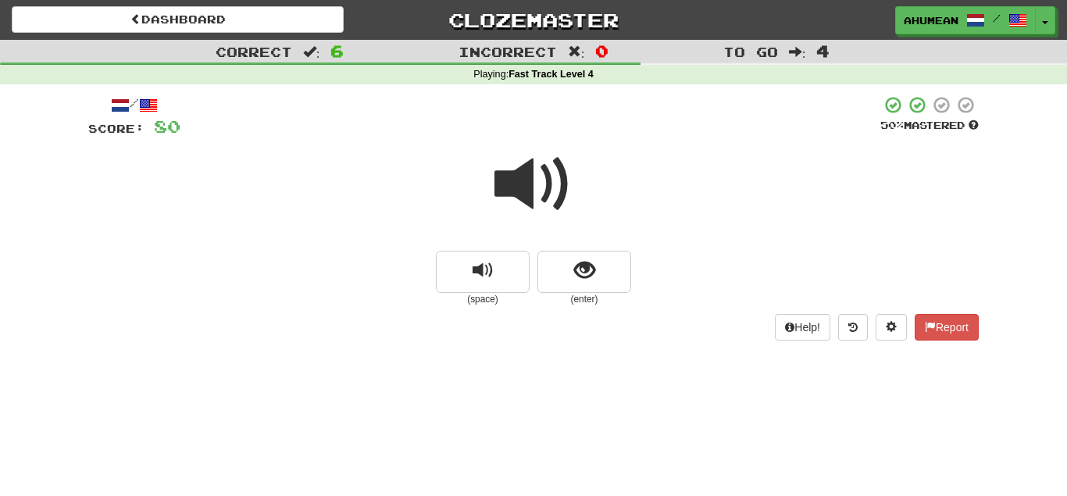
click at [529, 200] on span at bounding box center [533, 184] width 78 height 78
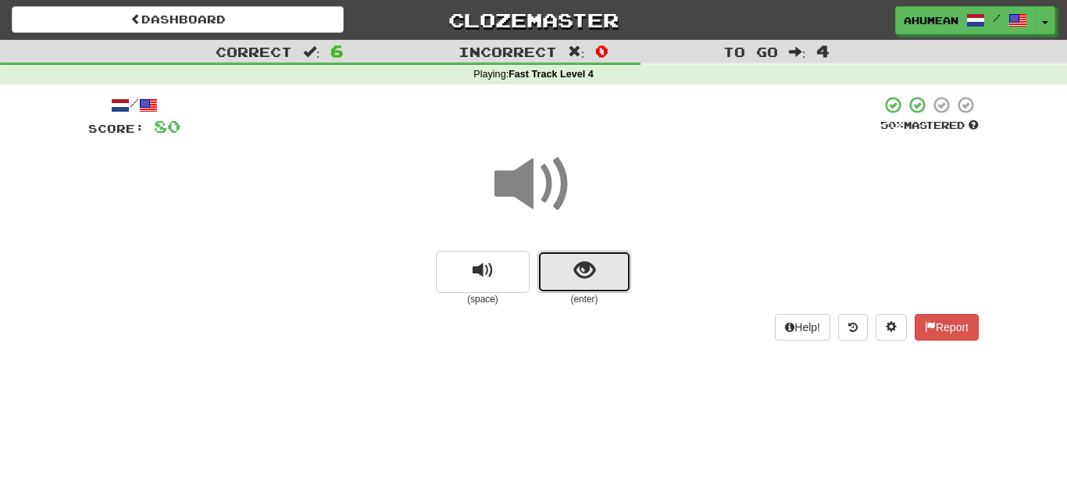
click at [565, 258] on button "show sentence" at bounding box center [584, 272] width 94 height 42
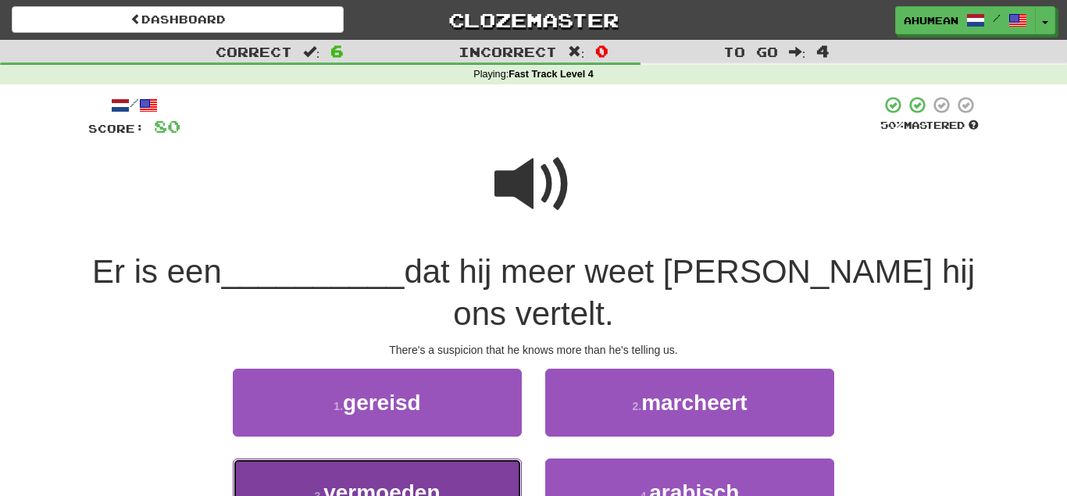
click at [463, 458] on button "3 . vermoeden" at bounding box center [377, 492] width 289 height 68
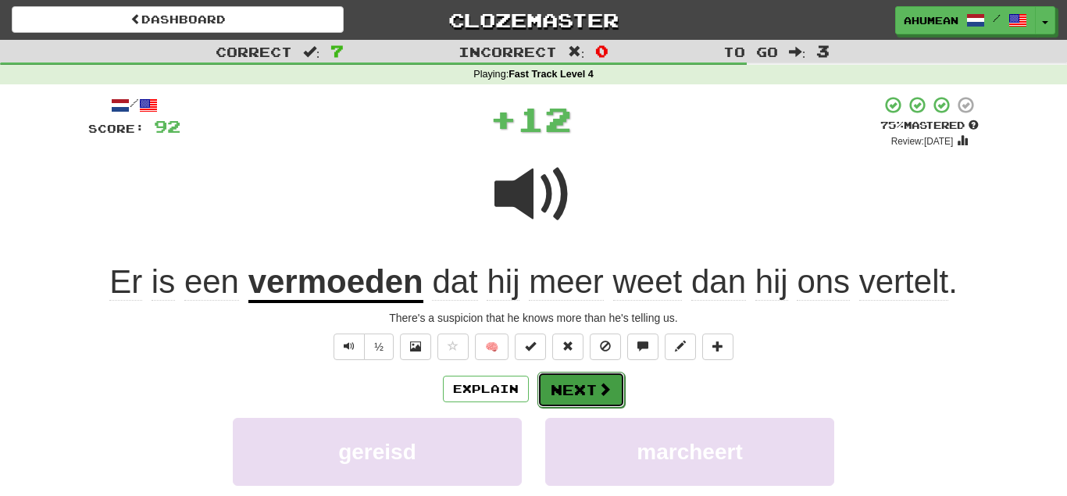
click at [604, 388] on span at bounding box center [604, 389] width 14 height 14
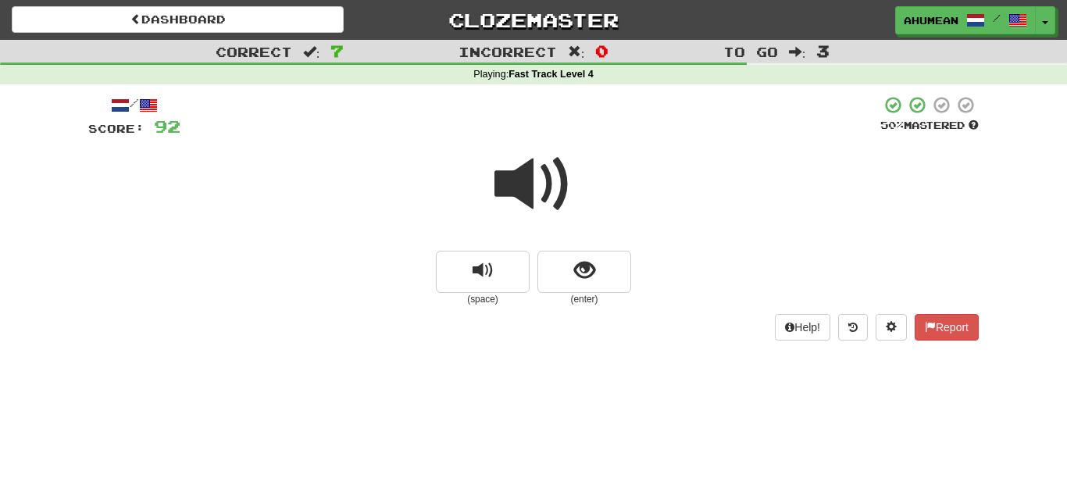
click at [506, 201] on span at bounding box center [533, 184] width 78 height 78
click at [559, 253] on button "show sentence" at bounding box center [584, 272] width 94 height 42
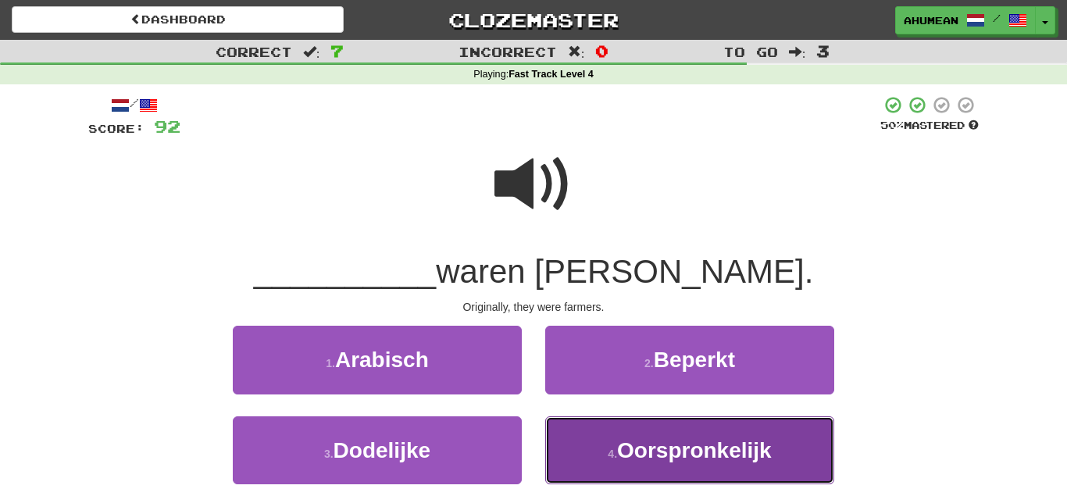
click at [661, 435] on button "4 . Oorspronkelijk" at bounding box center [689, 450] width 289 height 68
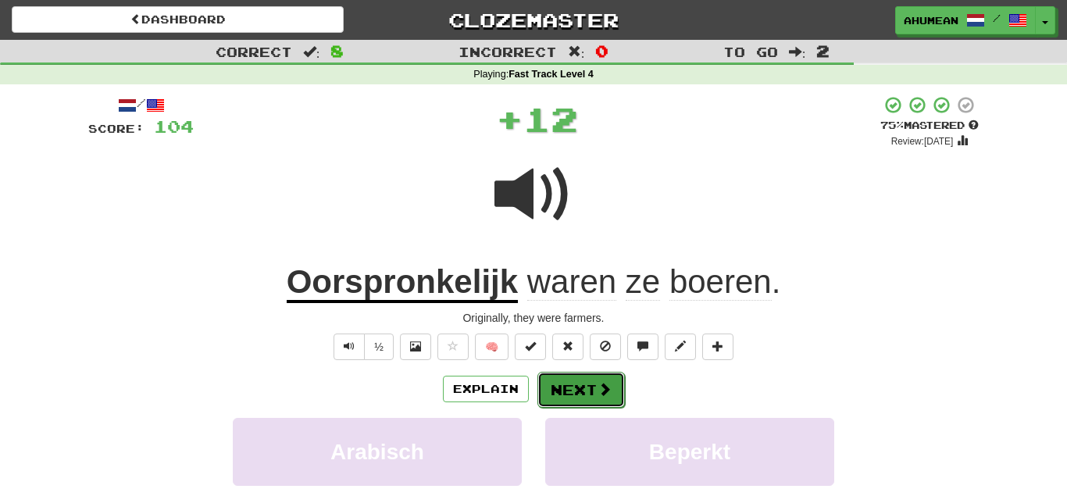
click at [619, 398] on button "Next" at bounding box center [580, 390] width 87 height 36
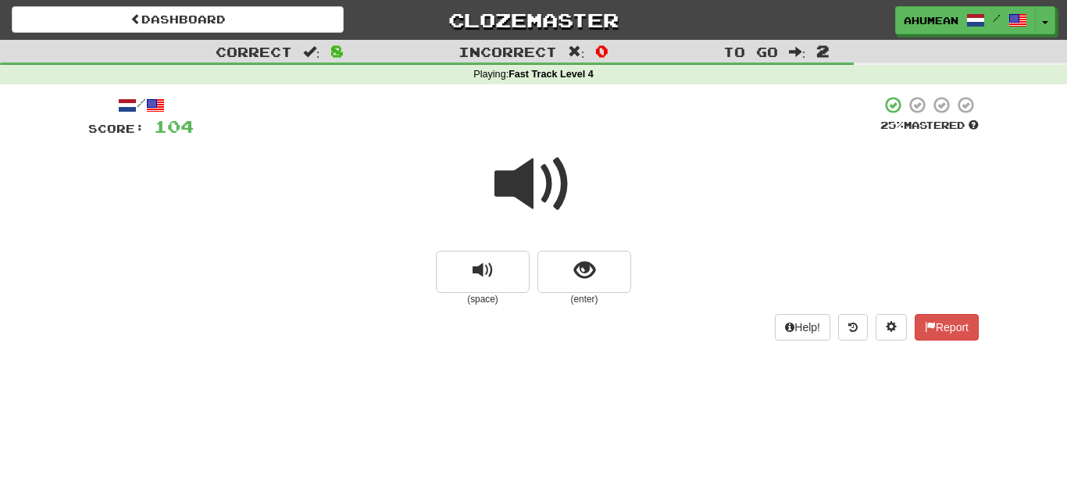
click at [553, 217] on span at bounding box center [533, 184] width 78 height 78
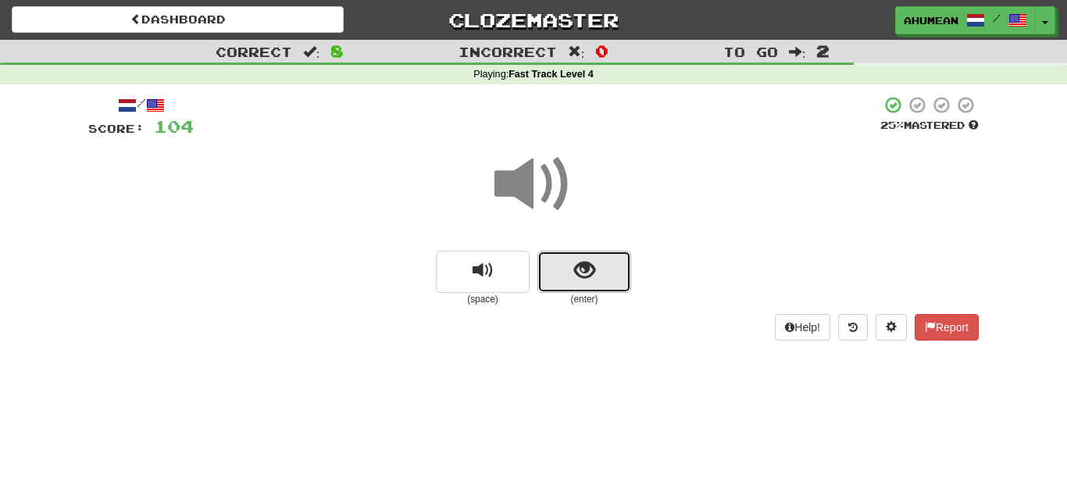
click at [568, 258] on button "show sentence" at bounding box center [584, 272] width 94 height 42
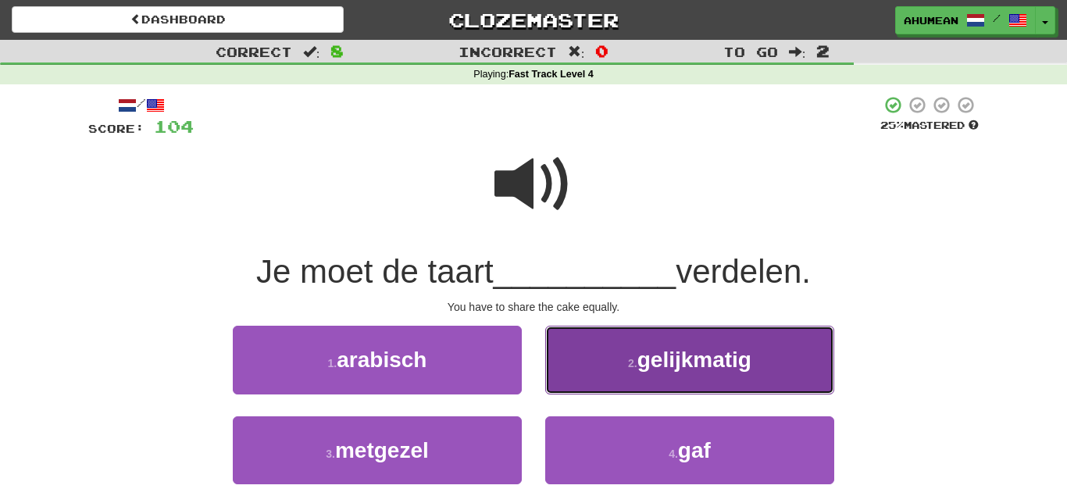
click at [610, 347] on button "2 . gelijkmatig" at bounding box center [689, 360] width 289 height 68
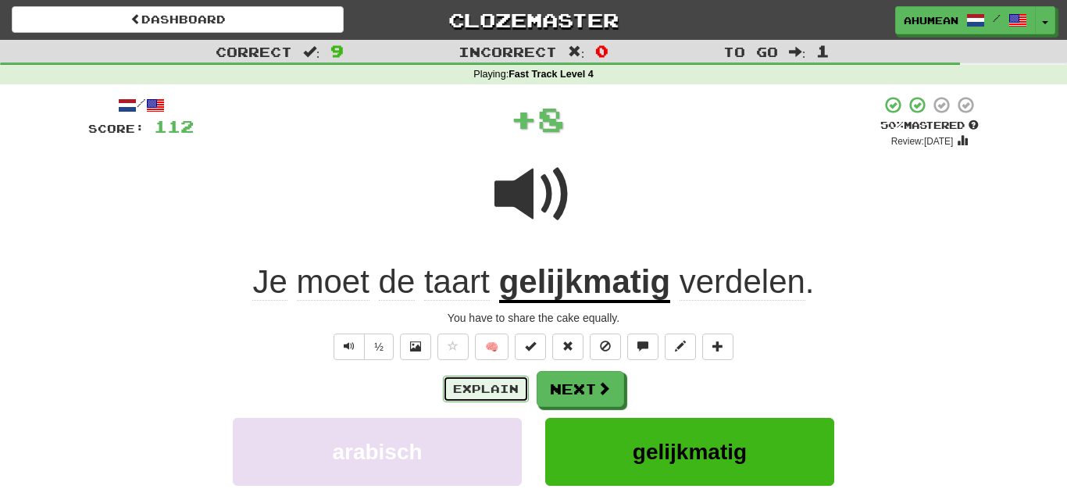
click at [486, 383] on button "Explain" at bounding box center [486, 389] width 86 height 27
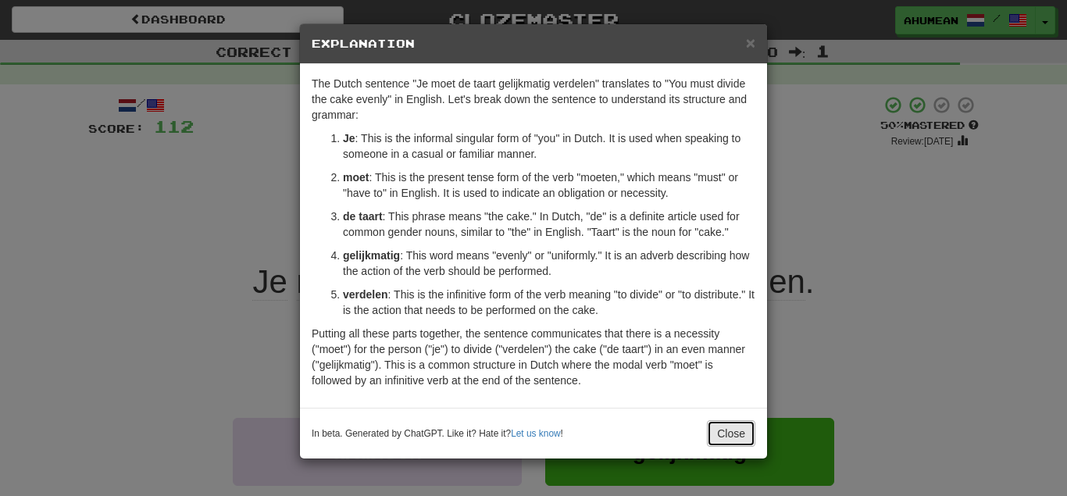
click at [737, 437] on button "Close" at bounding box center [731, 433] width 48 height 27
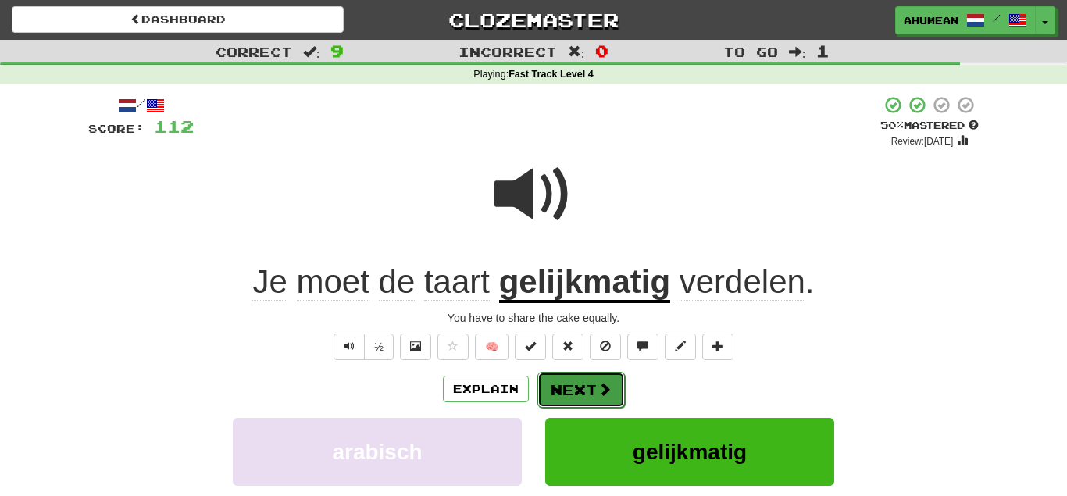
click at [604, 382] on span at bounding box center [604, 389] width 14 height 14
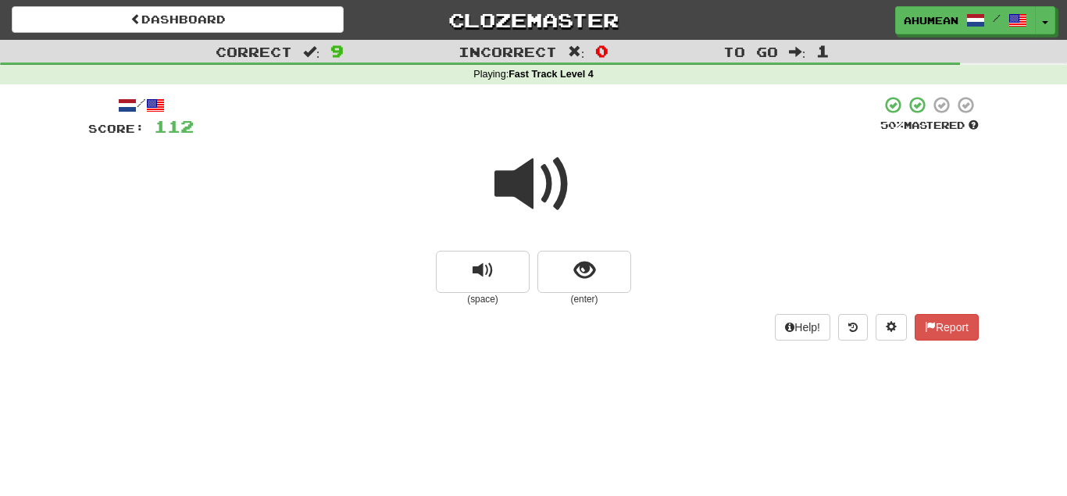
click at [552, 205] on span at bounding box center [533, 184] width 78 height 78
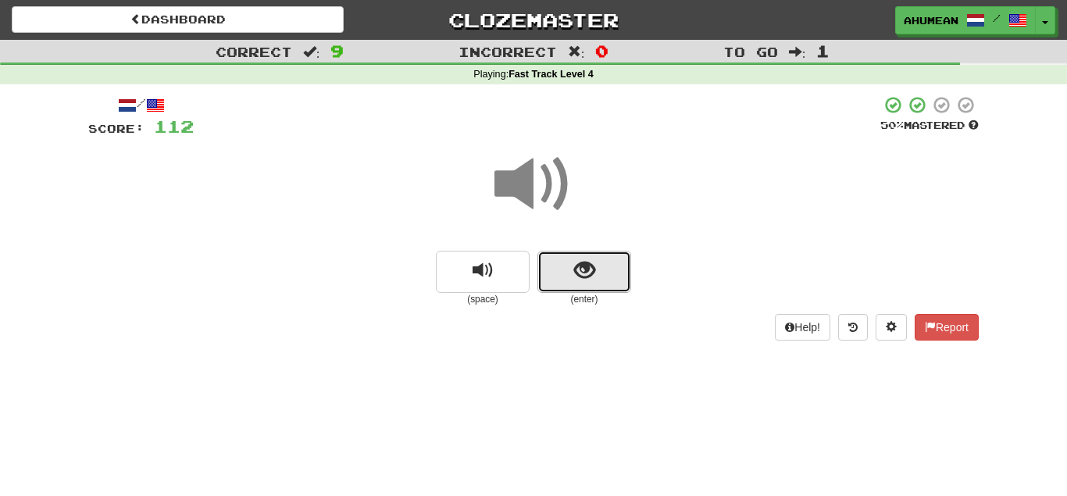
click at [573, 263] on button "show sentence" at bounding box center [584, 272] width 94 height 42
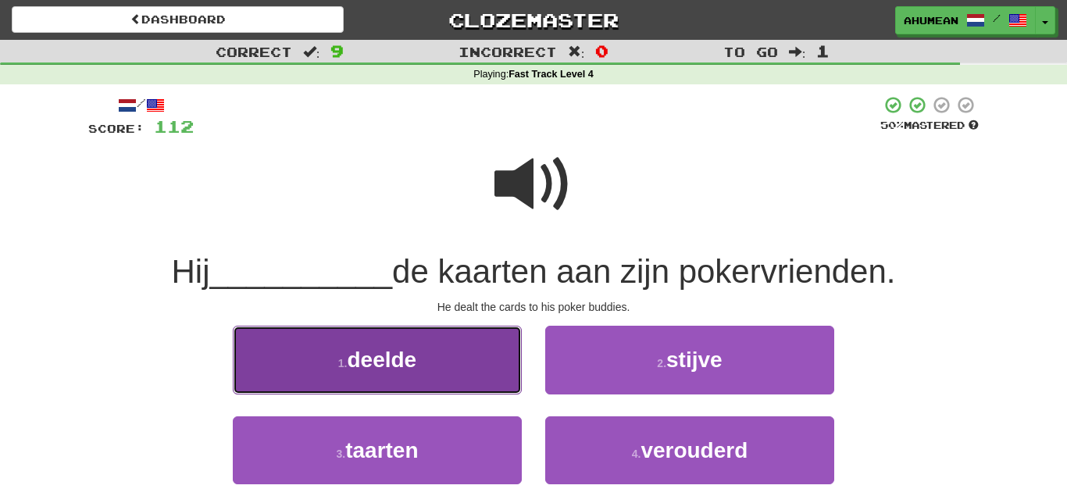
click at [486, 331] on button "1 . deelde" at bounding box center [377, 360] width 289 height 68
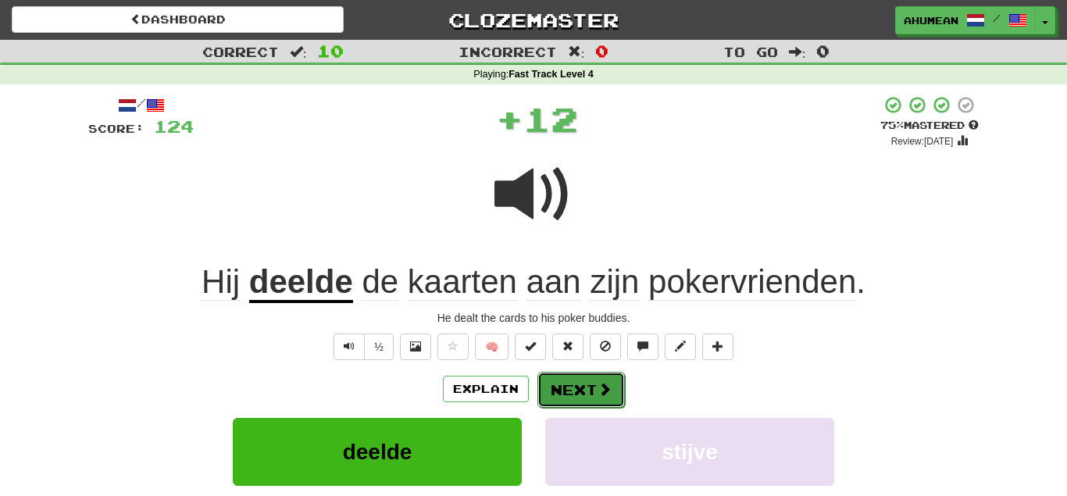
click at [590, 387] on button "Next" at bounding box center [580, 390] width 87 height 36
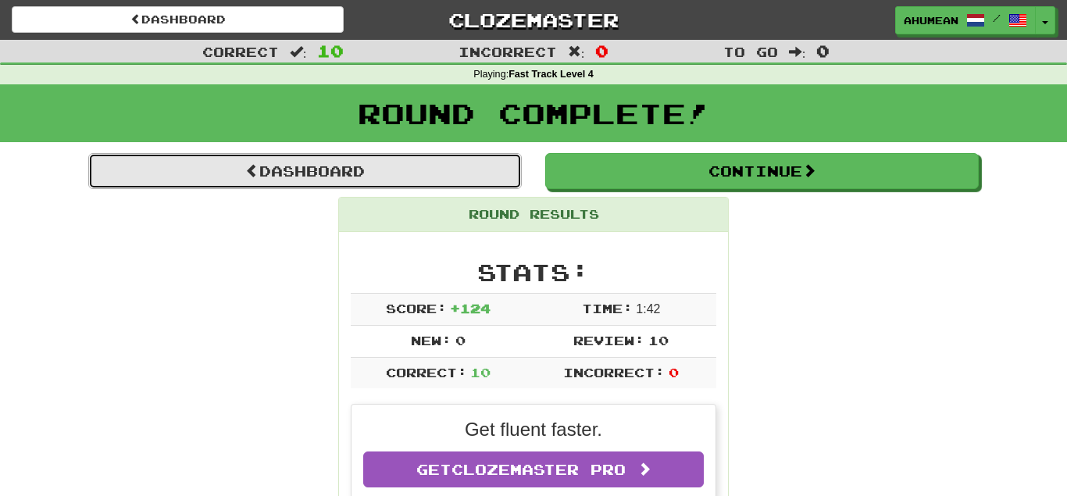
click at [372, 187] on link "Dashboard" at bounding box center [304, 171] width 433 height 36
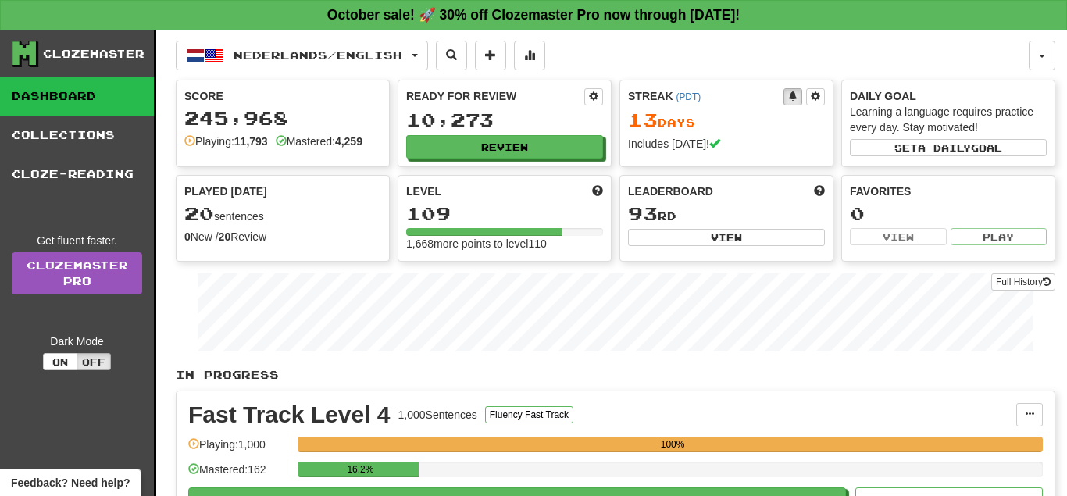
scroll to position [80, 0]
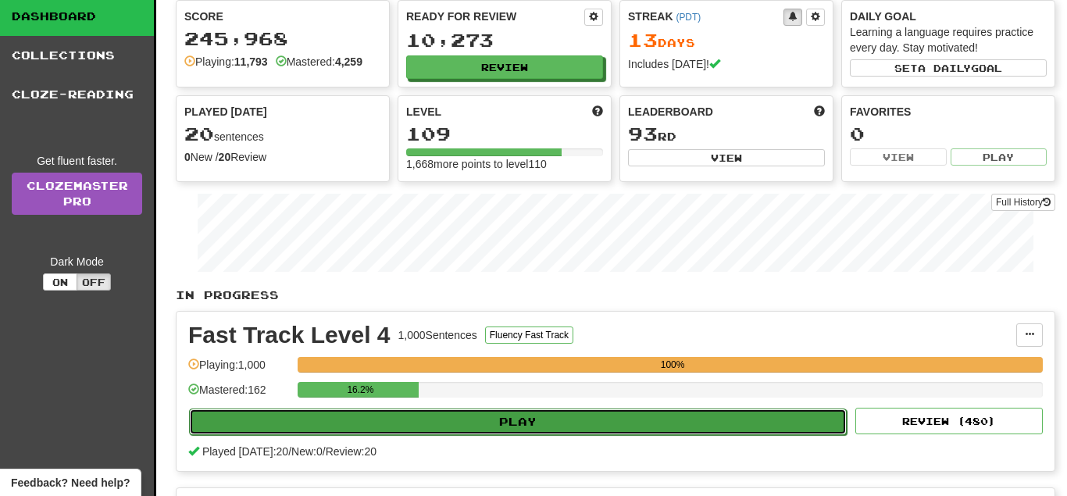
click at [519, 417] on button "Play" at bounding box center [517, 421] width 657 height 27
select select "**"
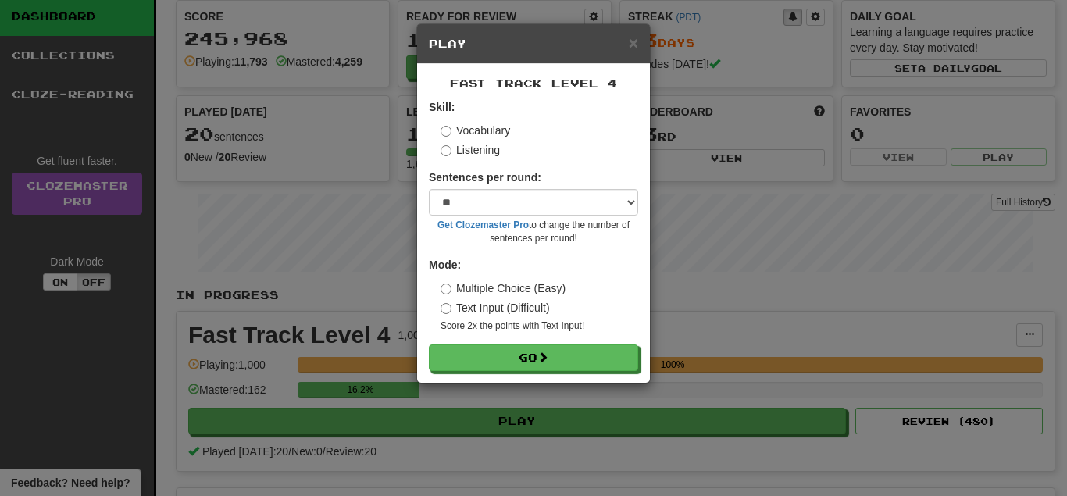
click at [463, 152] on label "Listening" at bounding box center [469, 150] width 59 height 16
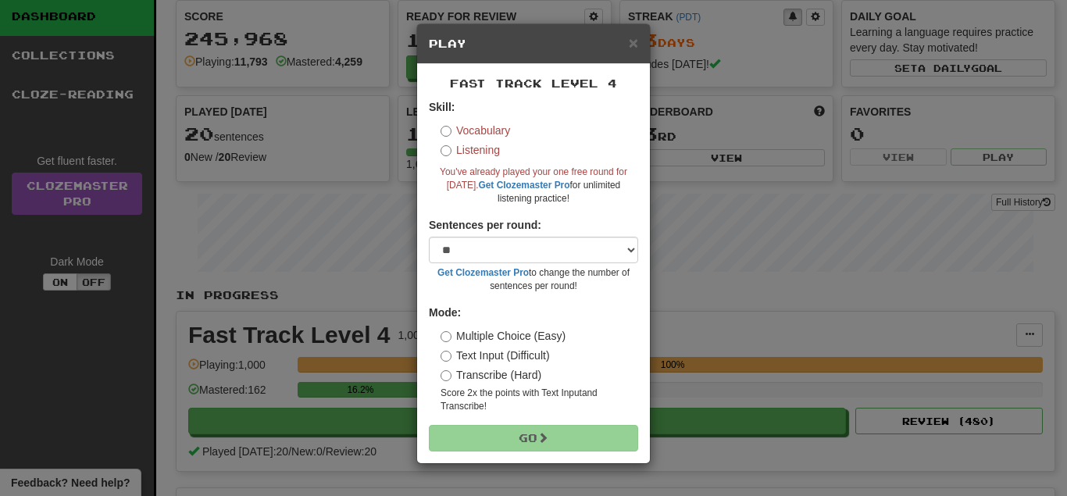
click at [471, 130] on label "Vocabulary" at bounding box center [474, 131] width 69 height 16
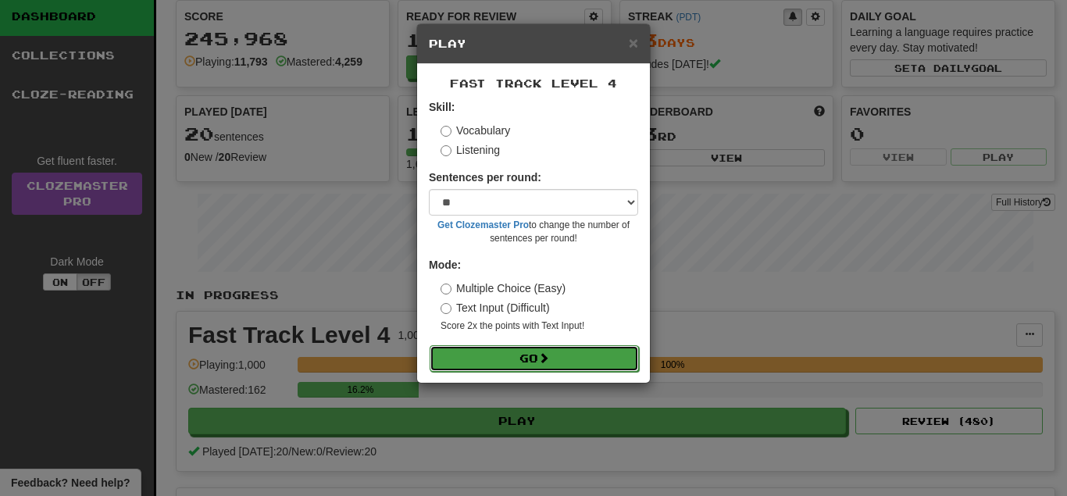
click at [471, 372] on button "Go" at bounding box center [533, 358] width 209 height 27
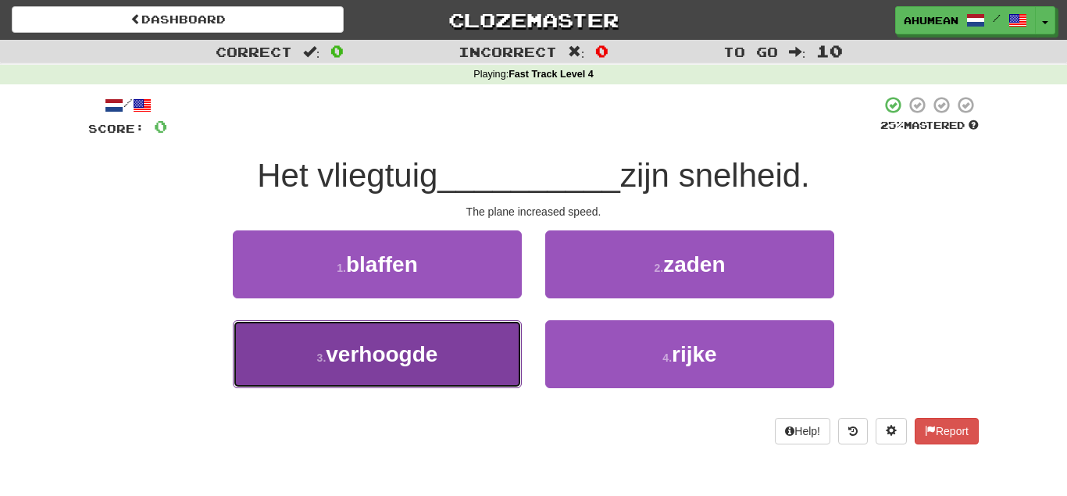
click at [366, 358] on span "verhoogde" at bounding box center [382, 354] width 112 height 24
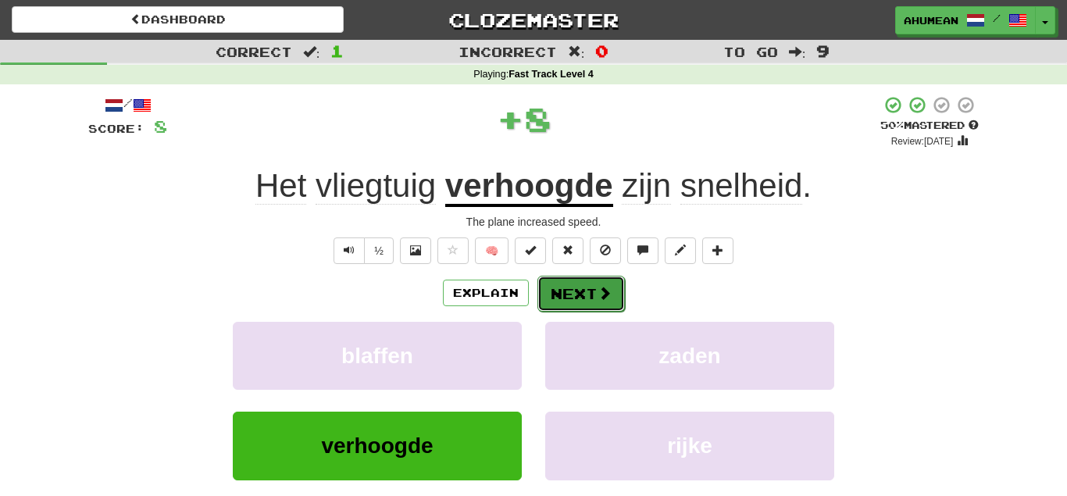
click at [554, 301] on button "Next" at bounding box center [580, 294] width 87 height 36
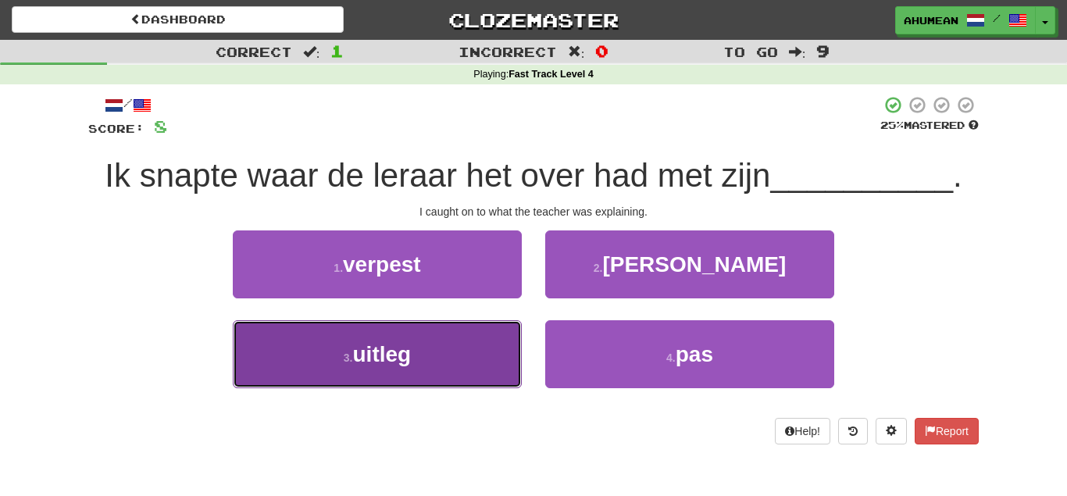
click at [455, 349] on button "3 . uitleg" at bounding box center [377, 354] width 289 height 68
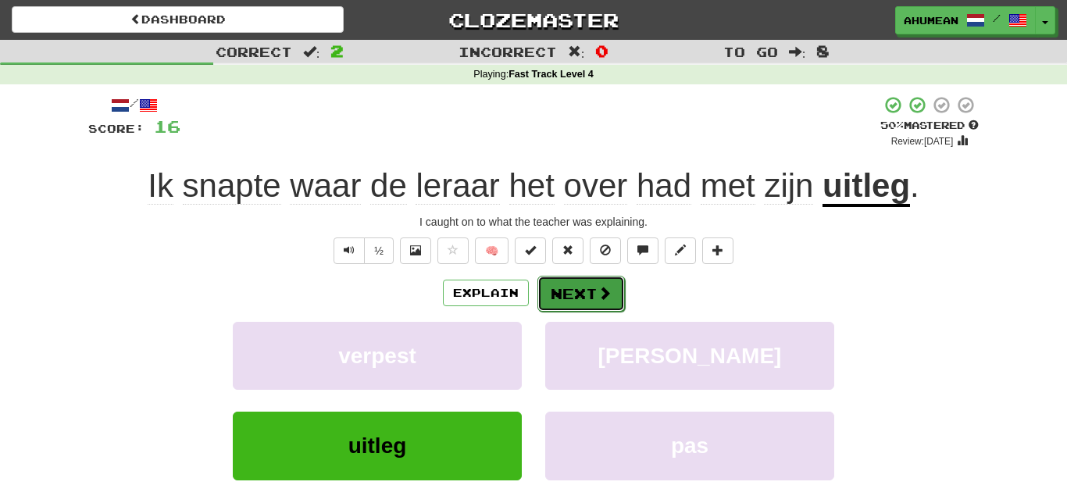
click at [606, 308] on button "Next" at bounding box center [580, 294] width 87 height 36
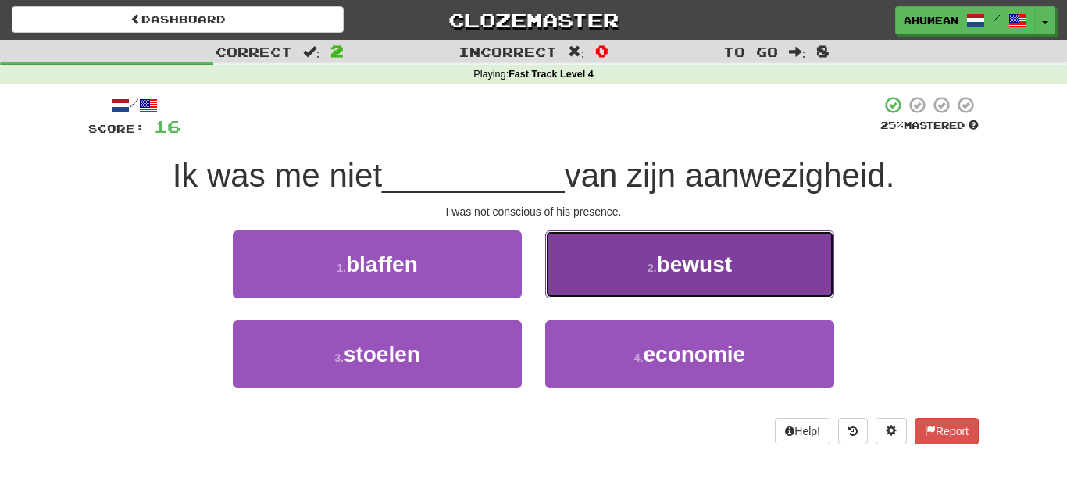
click at [632, 272] on button "2 . bewust" at bounding box center [689, 264] width 289 height 68
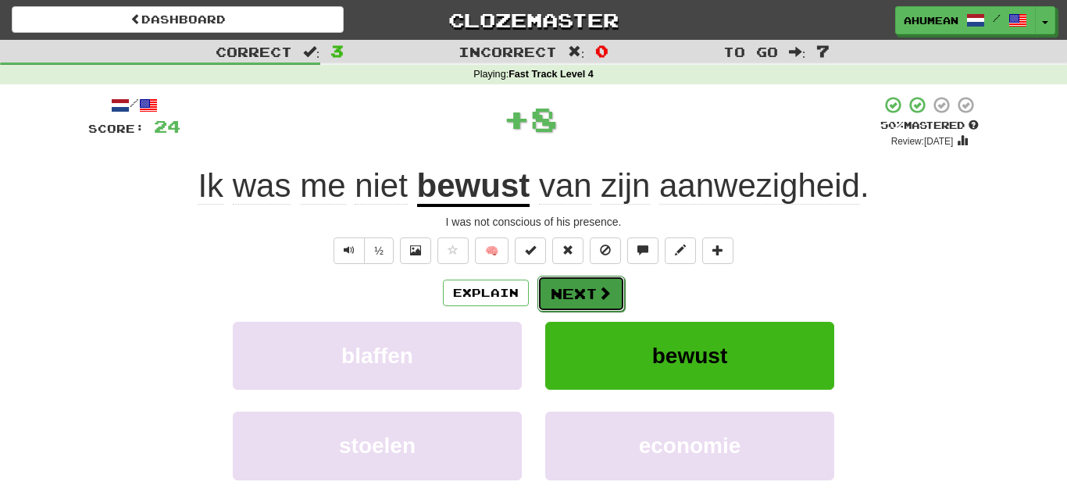
click at [601, 293] on span at bounding box center [604, 293] width 14 height 14
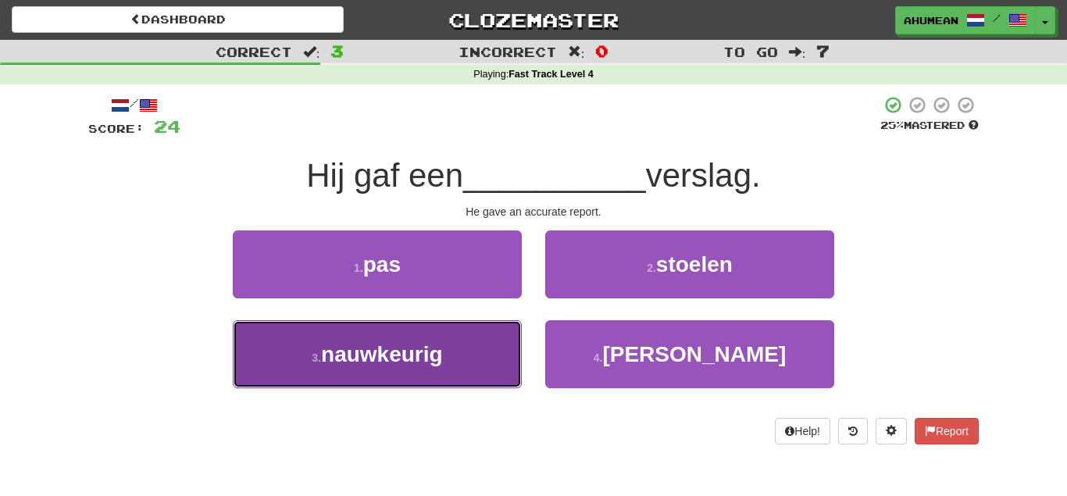
click at [476, 366] on button "3 . nauwkeurig" at bounding box center [377, 354] width 289 height 68
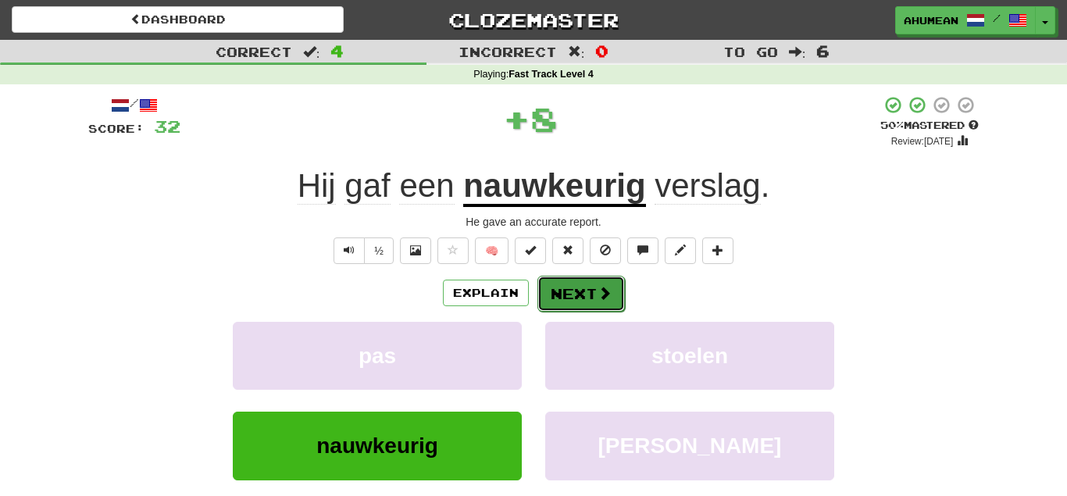
click at [576, 310] on button "Next" at bounding box center [580, 294] width 87 height 36
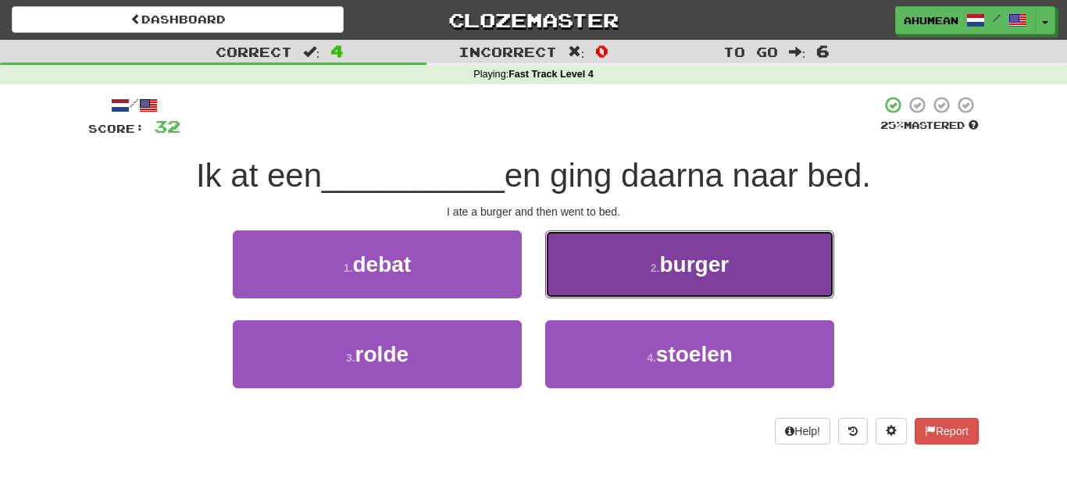
click at [624, 287] on button "2 . burger" at bounding box center [689, 264] width 289 height 68
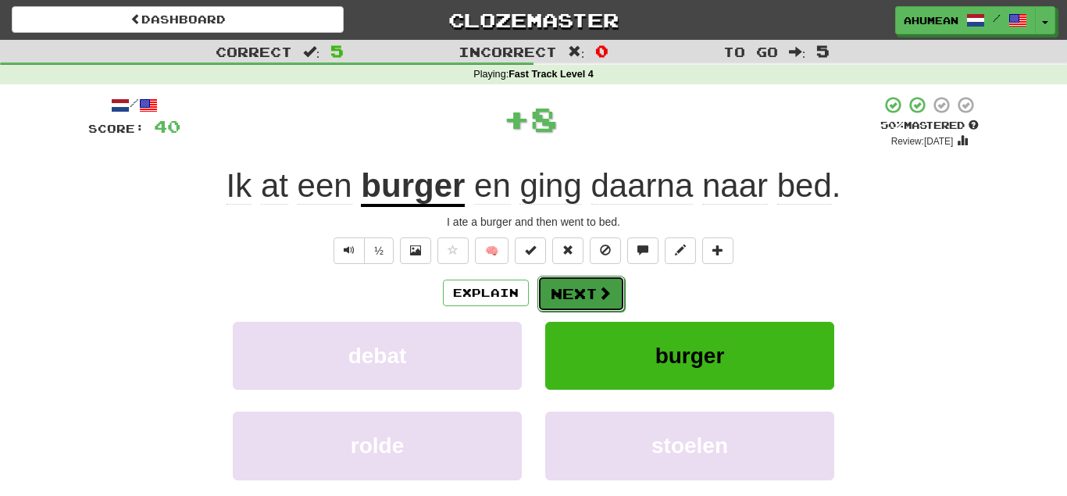
click at [614, 296] on button "Next" at bounding box center [580, 294] width 87 height 36
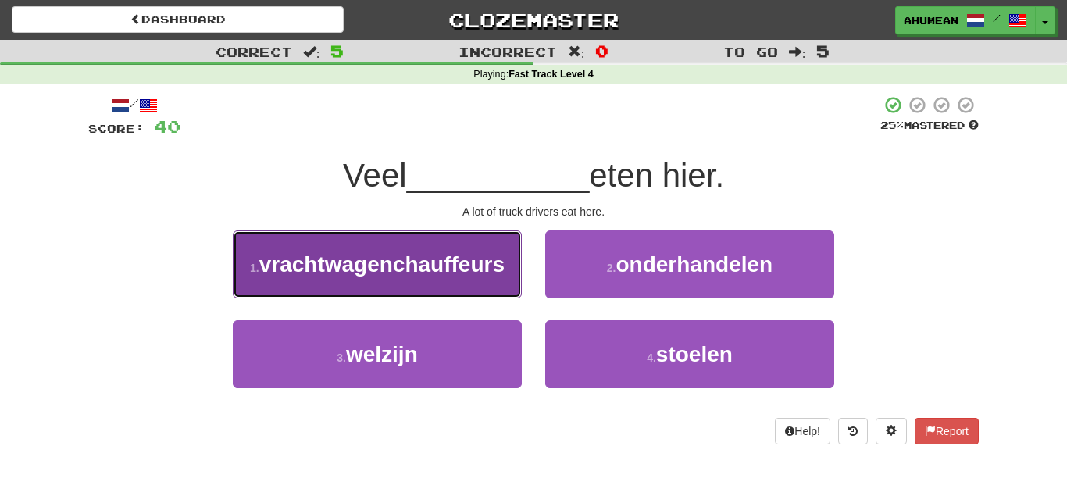
click at [497, 287] on button "1 . vrachtwagenchauffeurs" at bounding box center [377, 264] width 289 height 68
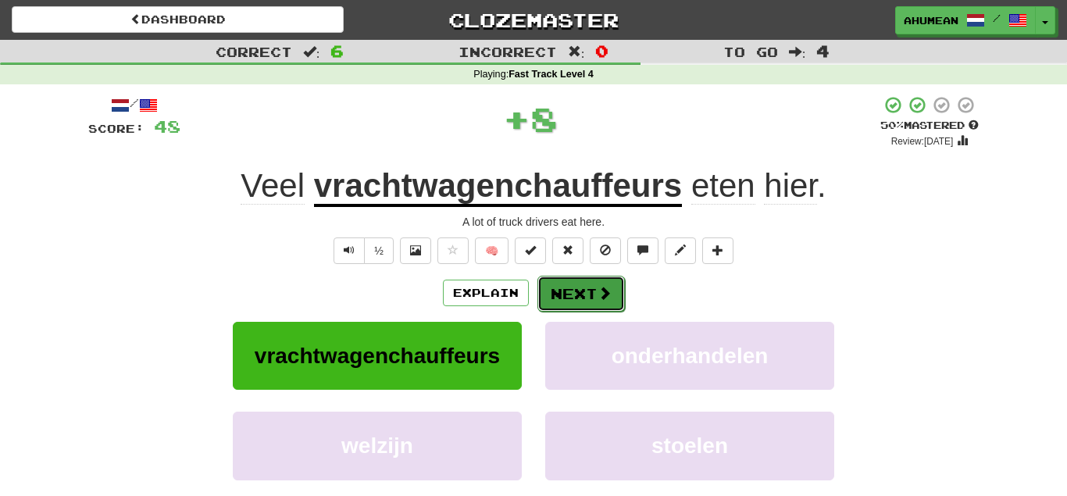
click at [592, 300] on button "Next" at bounding box center [580, 294] width 87 height 36
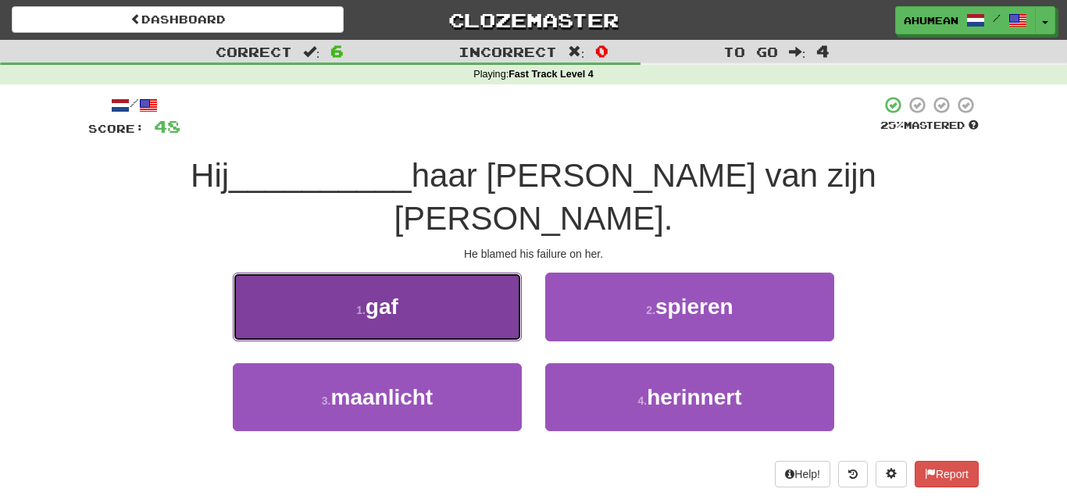
click at [451, 287] on button "1 . gaf" at bounding box center [377, 307] width 289 height 68
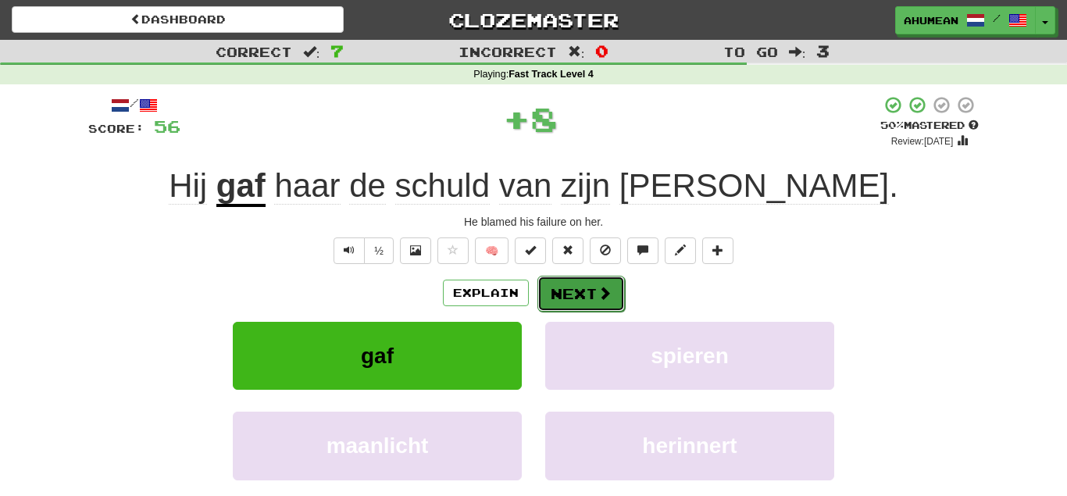
click at [551, 296] on button "Next" at bounding box center [580, 294] width 87 height 36
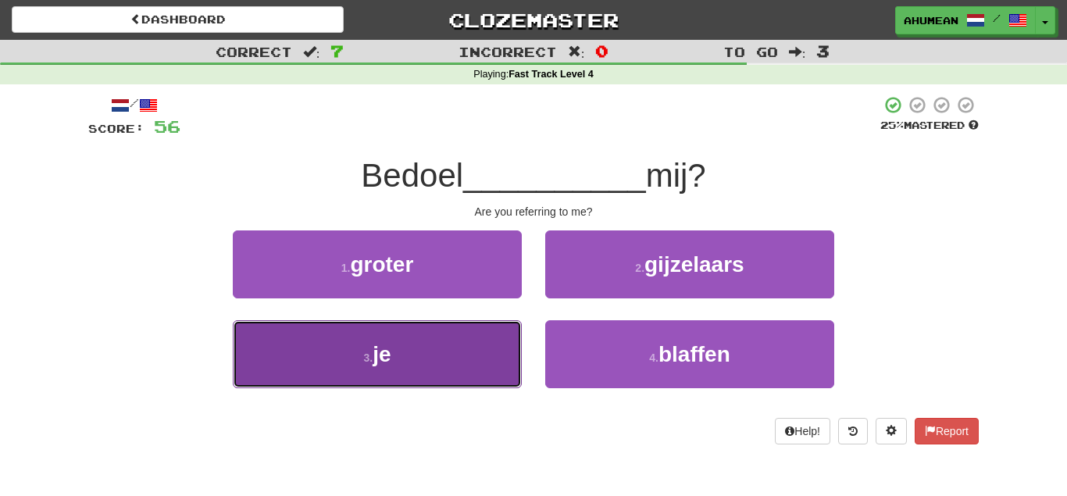
click at [476, 350] on button "3 . je" at bounding box center [377, 354] width 289 height 68
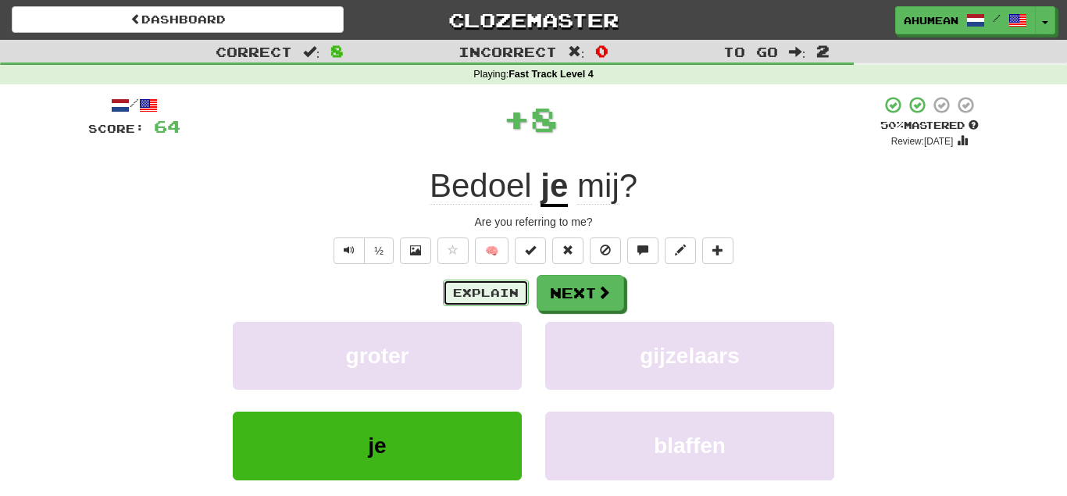
click at [504, 301] on button "Explain" at bounding box center [486, 293] width 86 height 27
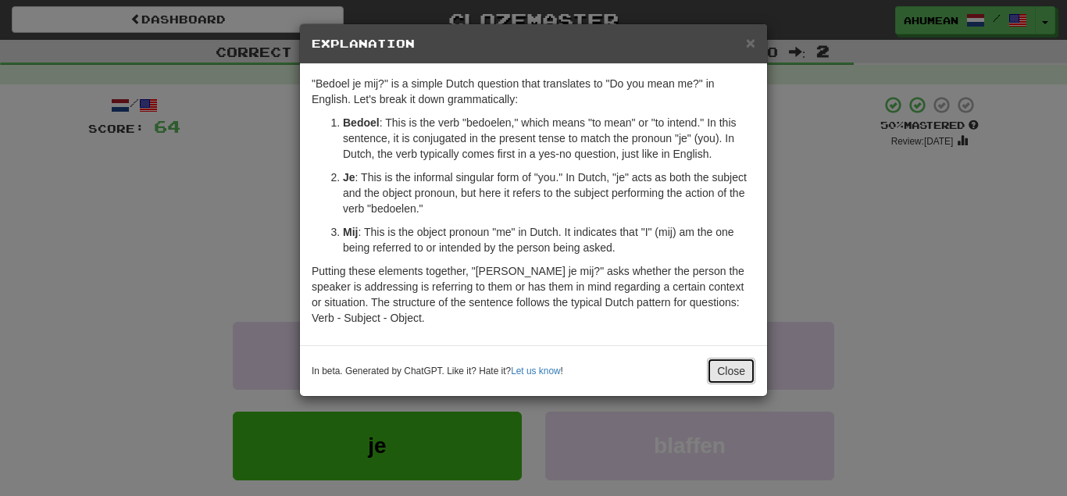
click at [737, 377] on button "Close" at bounding box center [731, 371] width 48 height 27
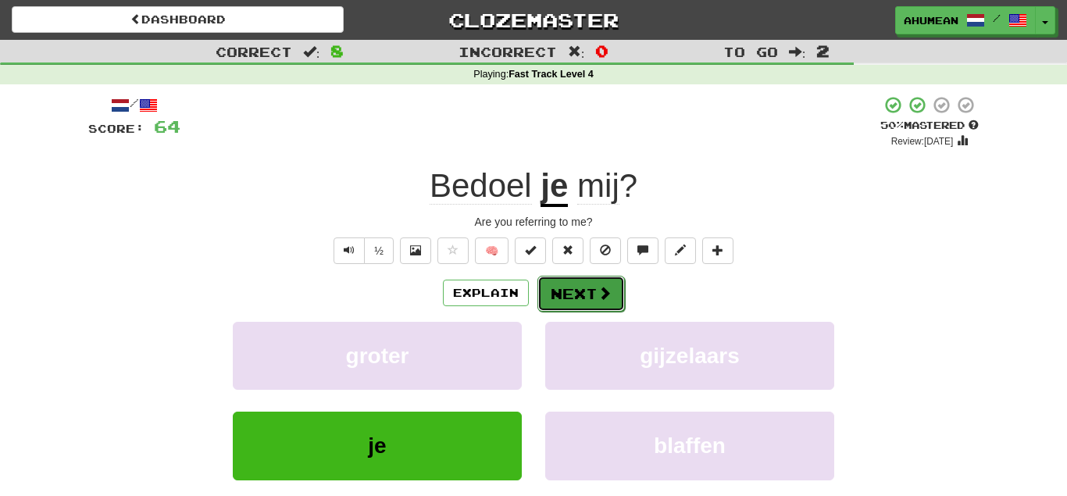
click at [595, 297] on button "Next" at bounding box center [580, 294] width 87 height 36
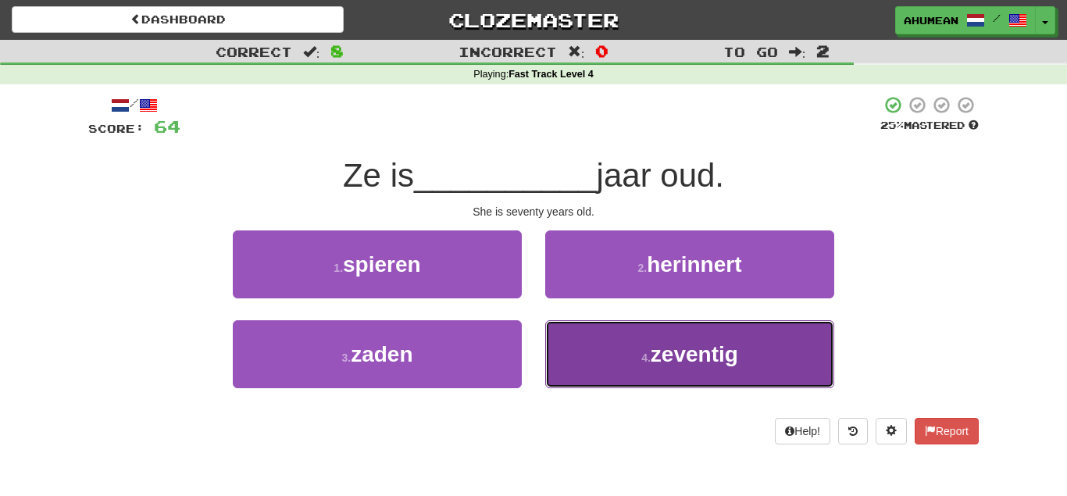
click at [624, 347] on button "4 . zeventig" at bounding box center [689, 354] width 289 height 68
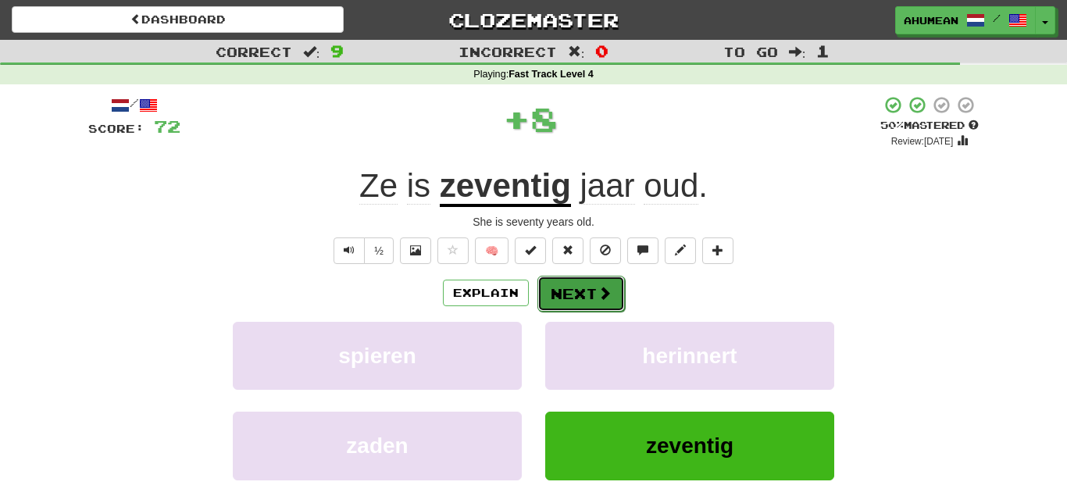
click at [611, 301] on button "Next" at bounding box center [580, 294] width 87 height 36
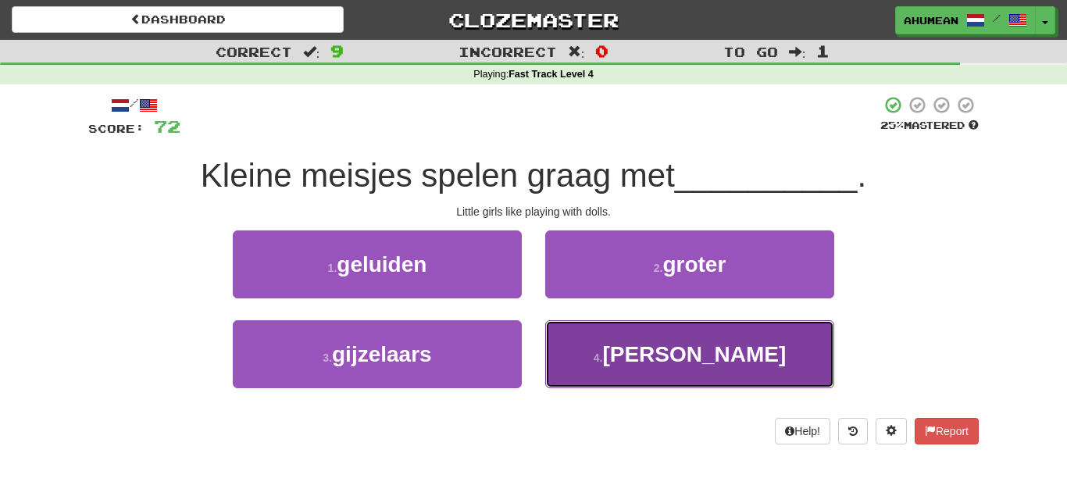
click at [624, 344] on button "4 . poppen" at bounding box center [689, 354] width 289 height 68
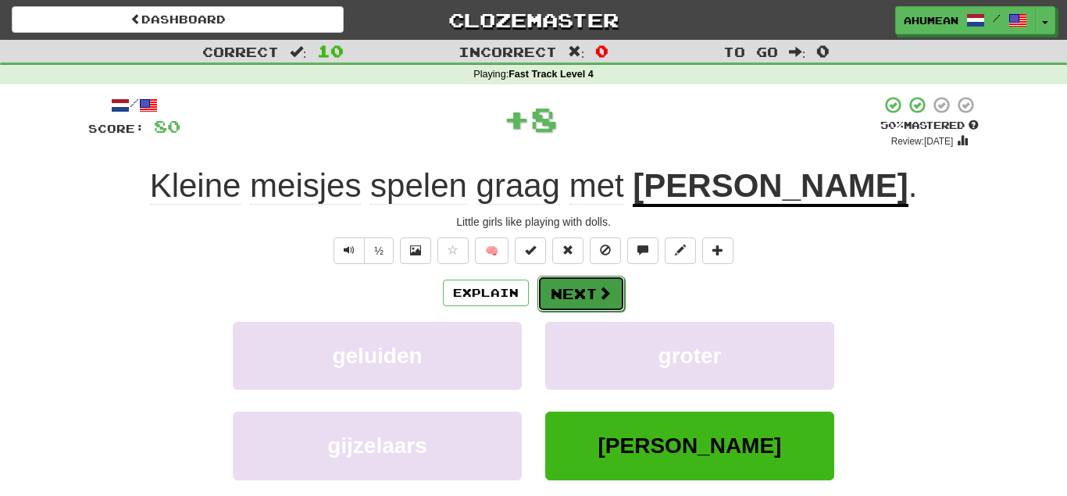
click at [575, 294] on button "Next" at bounding box center [580, 294] width 87 height 36
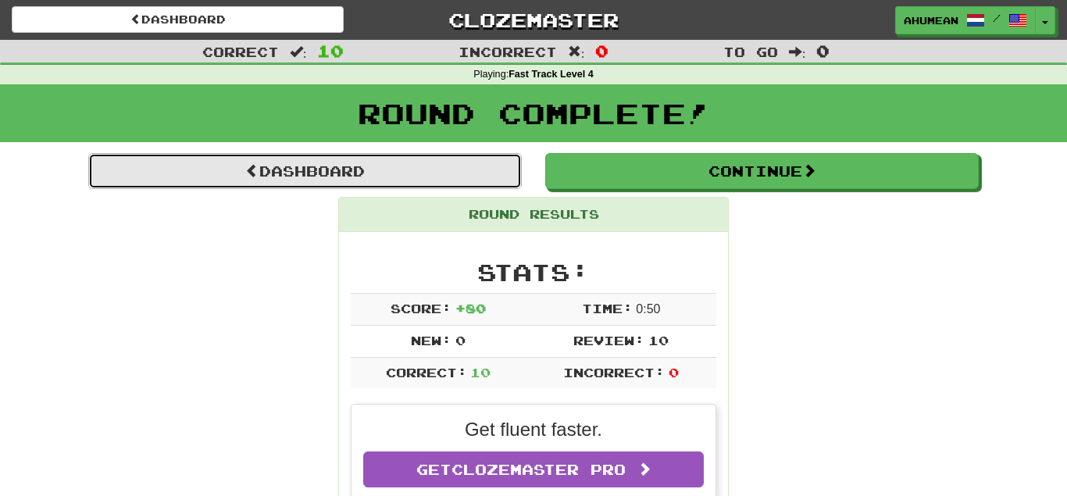
click at [359, 174] on link "Dashboard" at bounding box center [304, 171] width 433 height 36
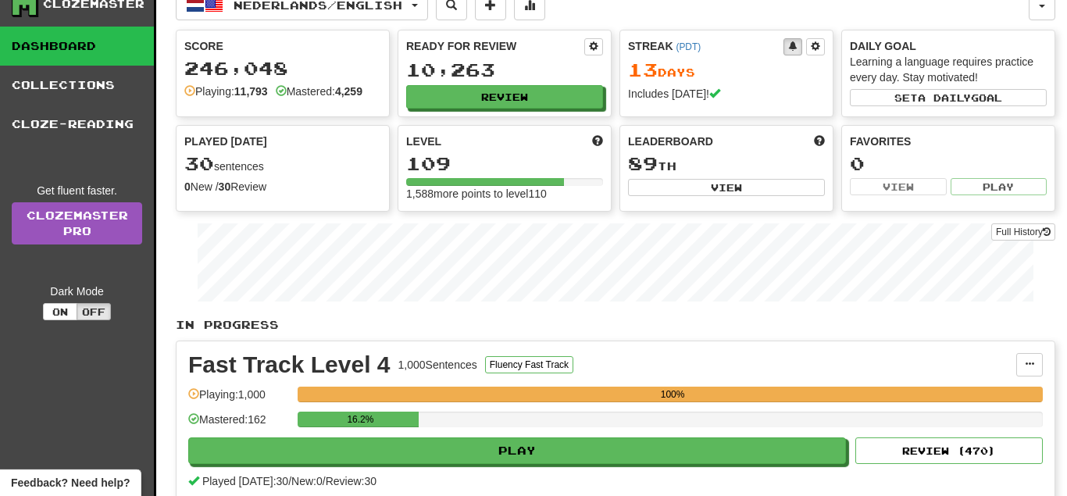
scroll to position [80, 0]
